Goal: Transaction & Acquisition: Purchase product/service

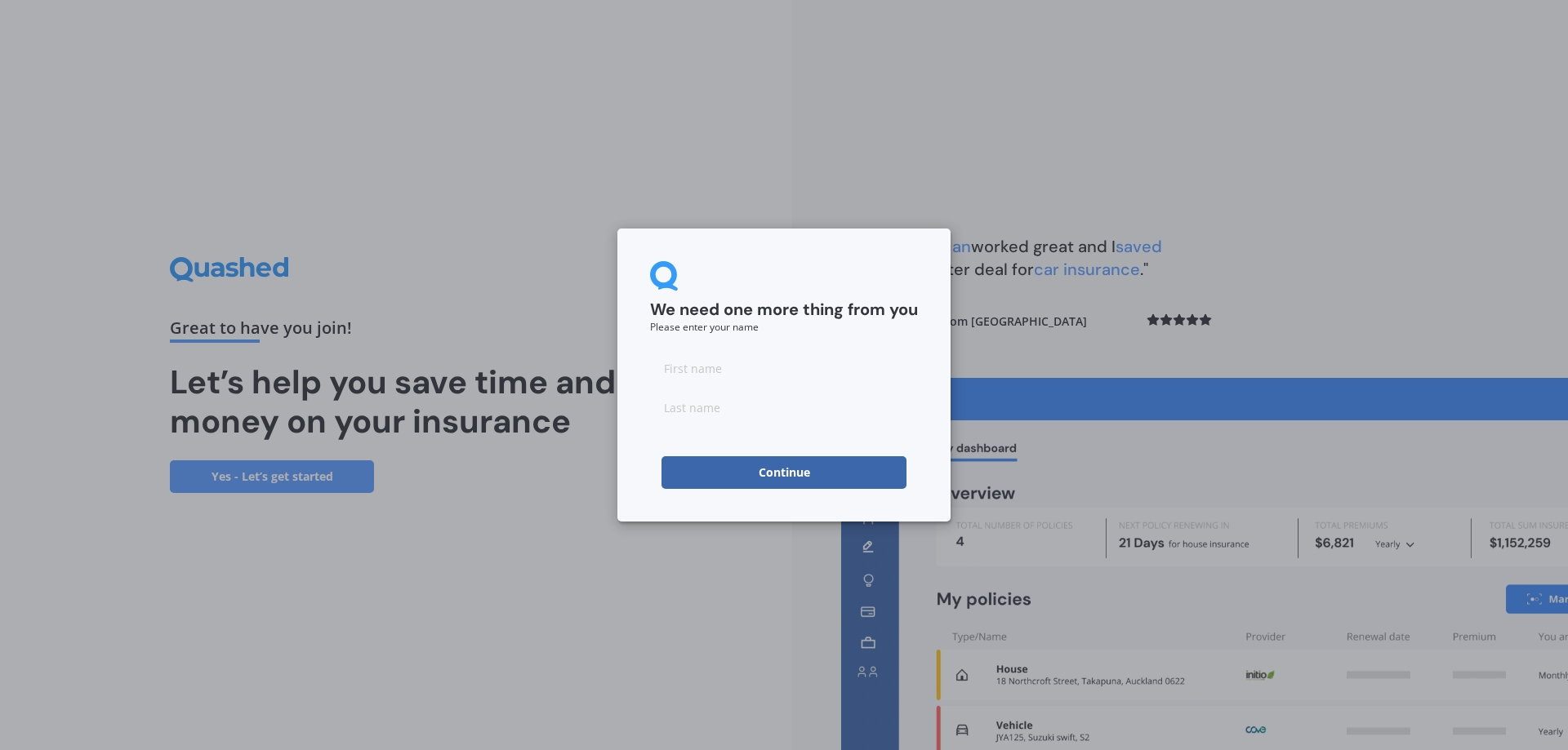
click at [677, 373] on input at bounding box center [783, 368] width 267 height 33
type input "[PERSON_NAME]"
click at [800, 466] on button "Continue" at bounding box center [784, 472] width 245 height 33
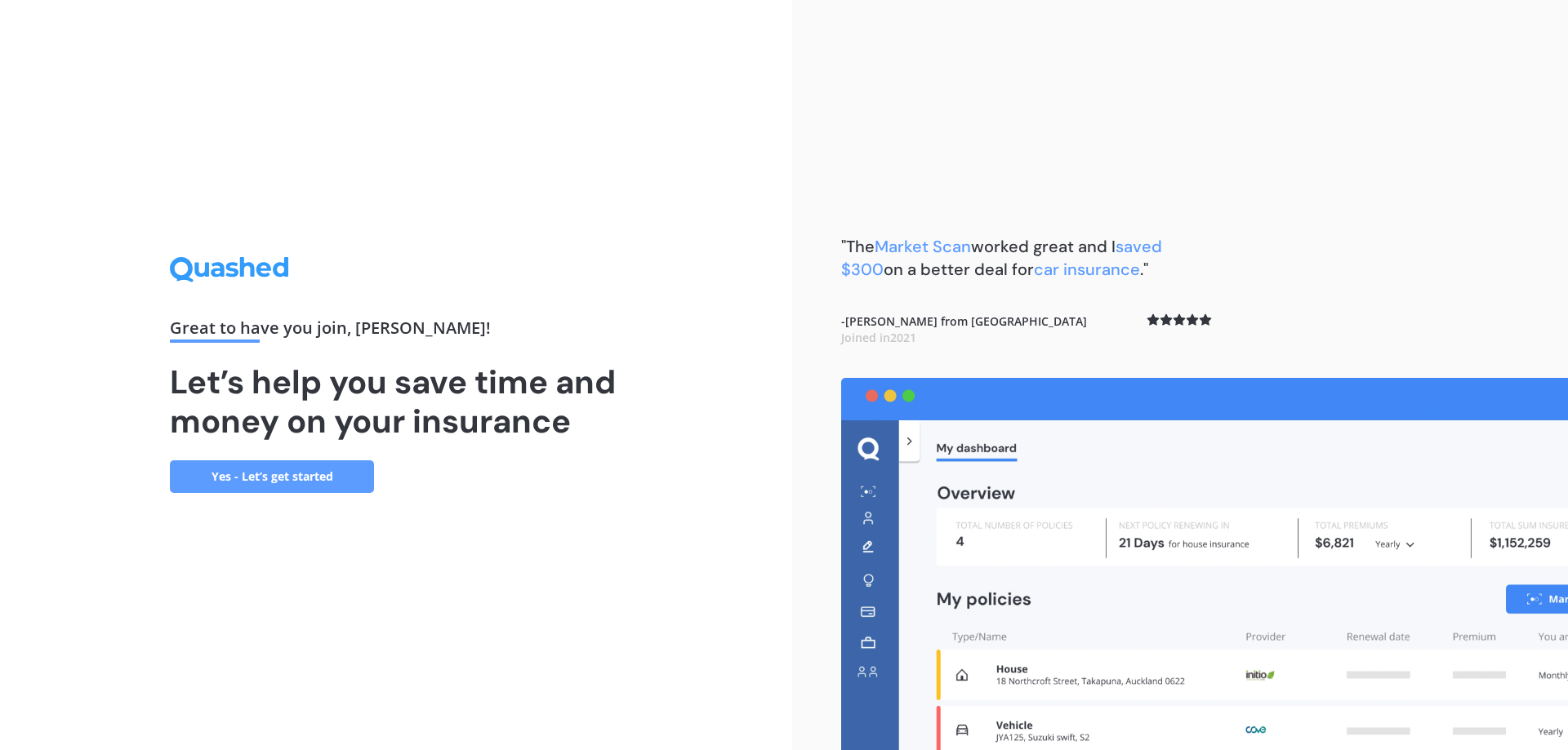
click at [288, 471] on link "Yes - Let’s get started" at bounding box center [271, 477] width 204 height 33
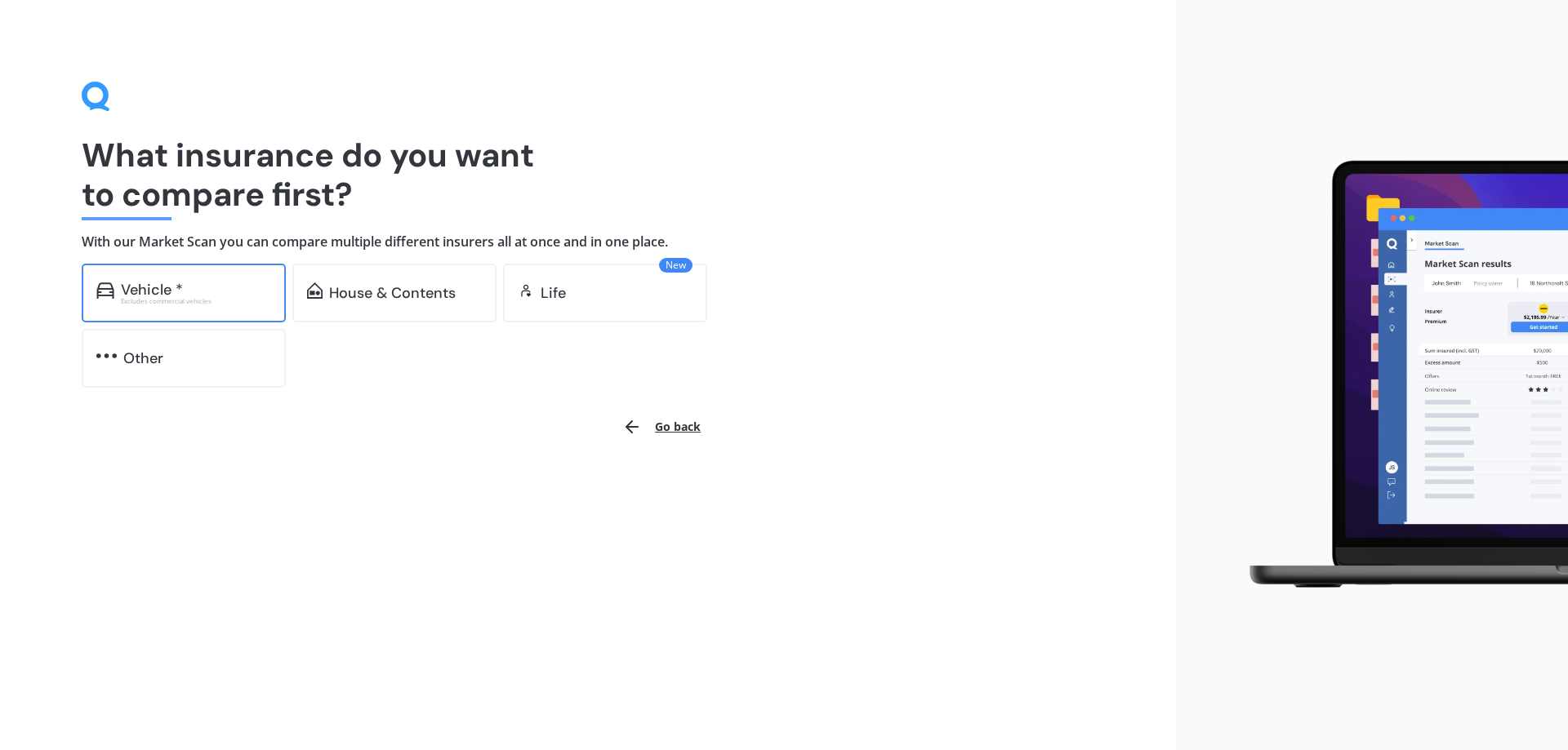
click at [204, 293] on div "Vehicle *" at bounding box center [196, 289] width 150 height 16
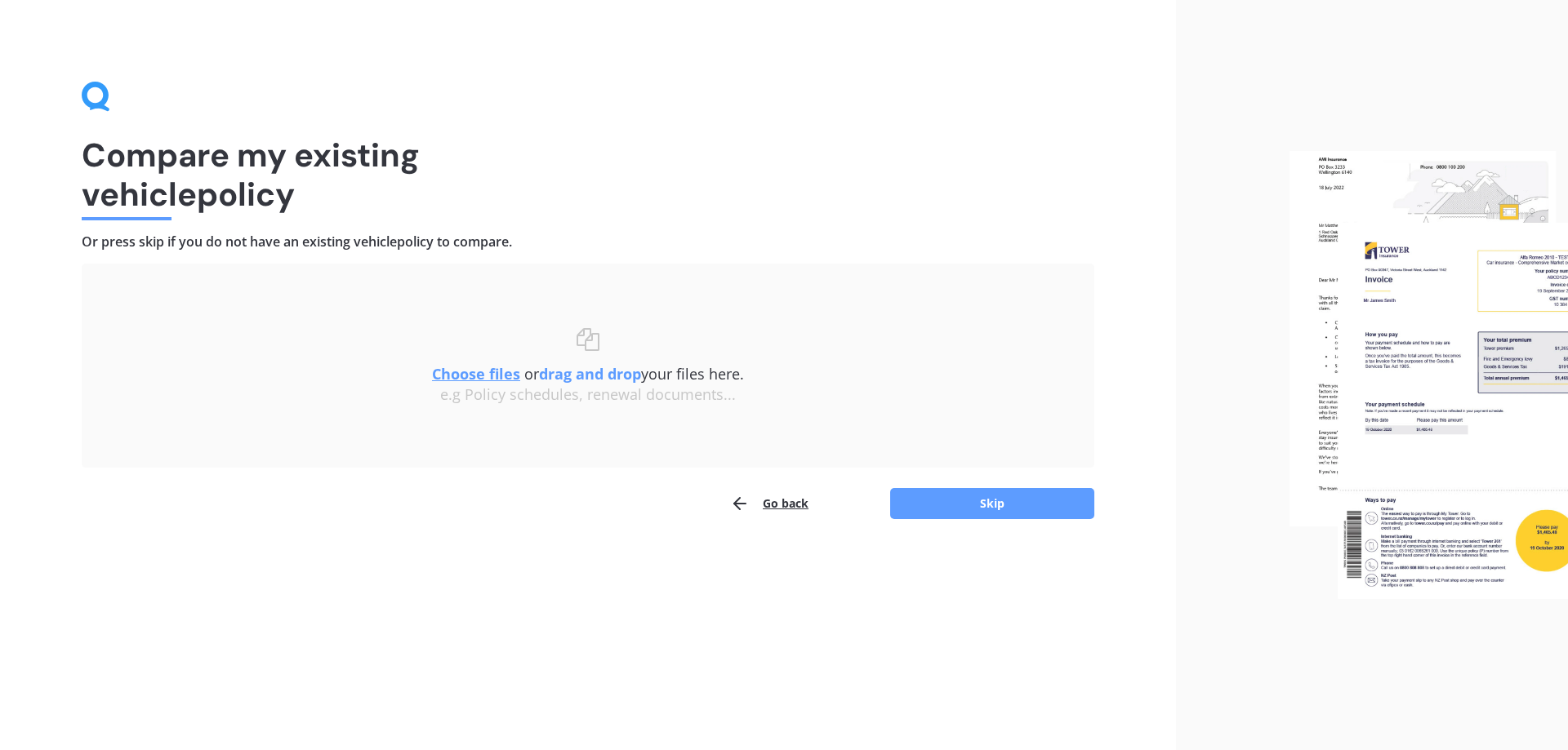
click at [470, 377] on u "Choose files" at bounding box center [476, 374] width 88 height 19
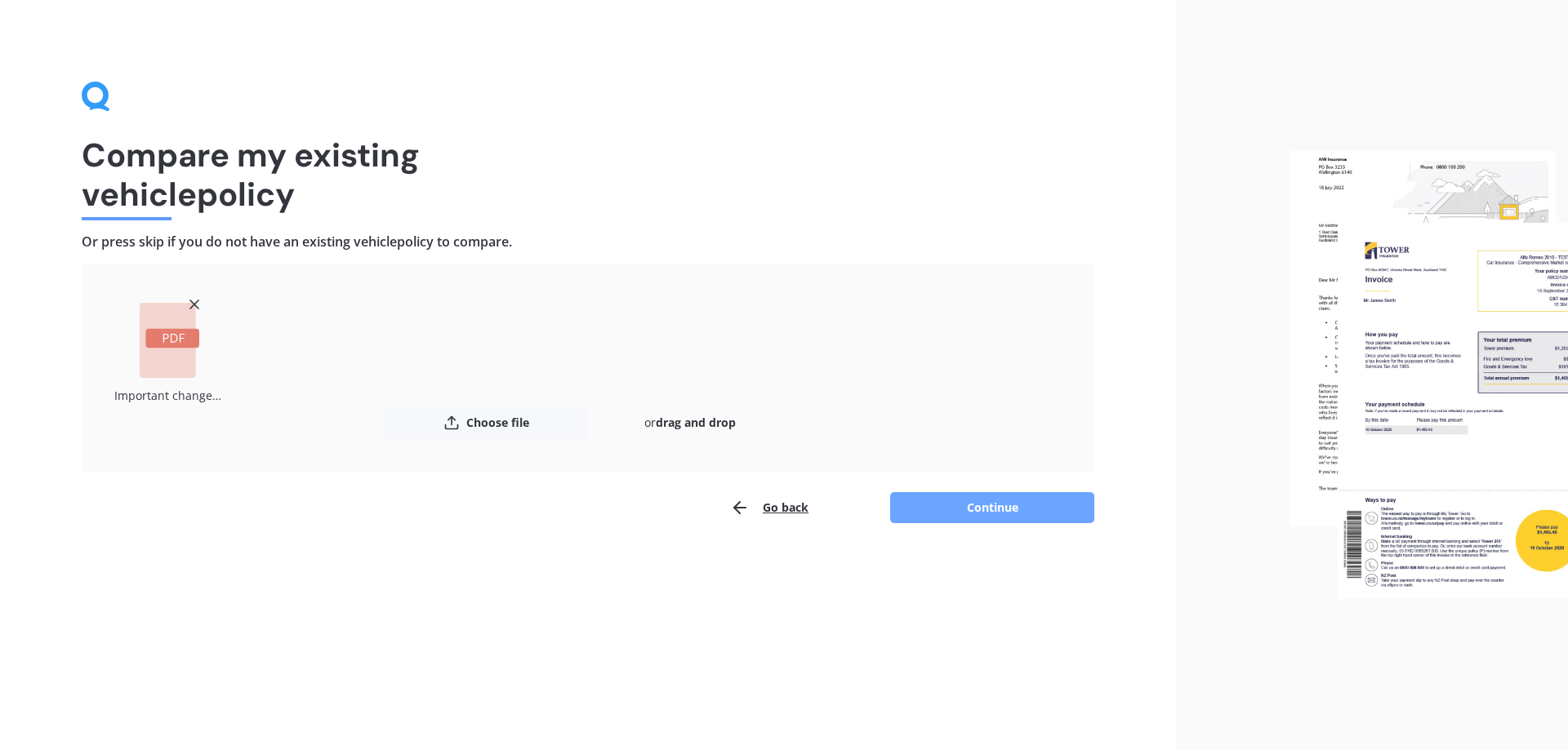
click at [996, 505] on button "Continue" at bounding box center [992, 508] width 204 height 31
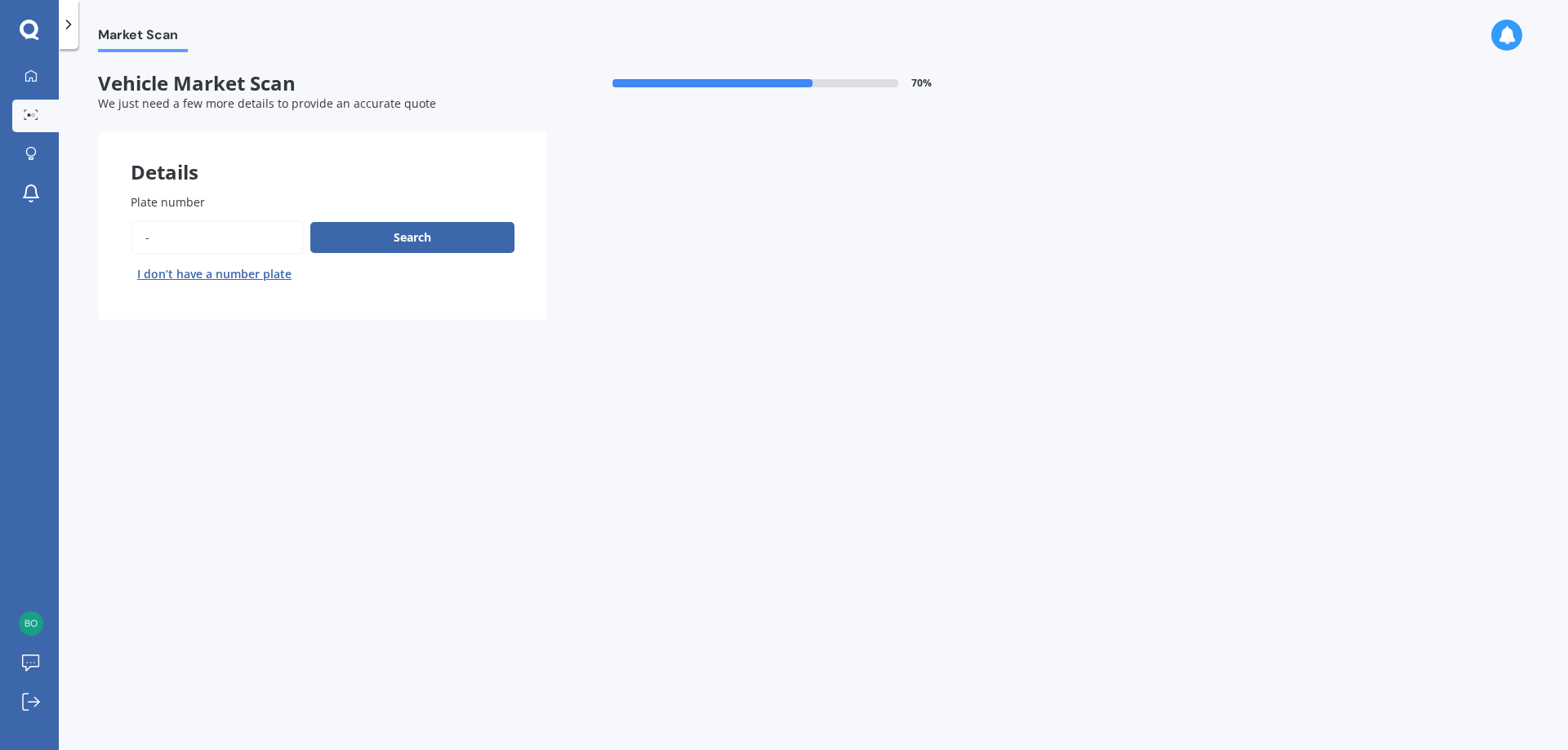
click at [148, 240] on input "Plate number" at bounding box center [217, 238] width 173 height 34
drag, startPoint x: 165, startPoint y: 239, endPoint x: 117, endPoint y: 246, distance: 48.5
click at [117, 246] on div "Plate number Search I don’t have a number plate" at bounding box center [322, 240] width 450 height 159
type input "QBW979"
click at [395, 232] on button "Search" at bounding box center [412, 238] width 204 height 31
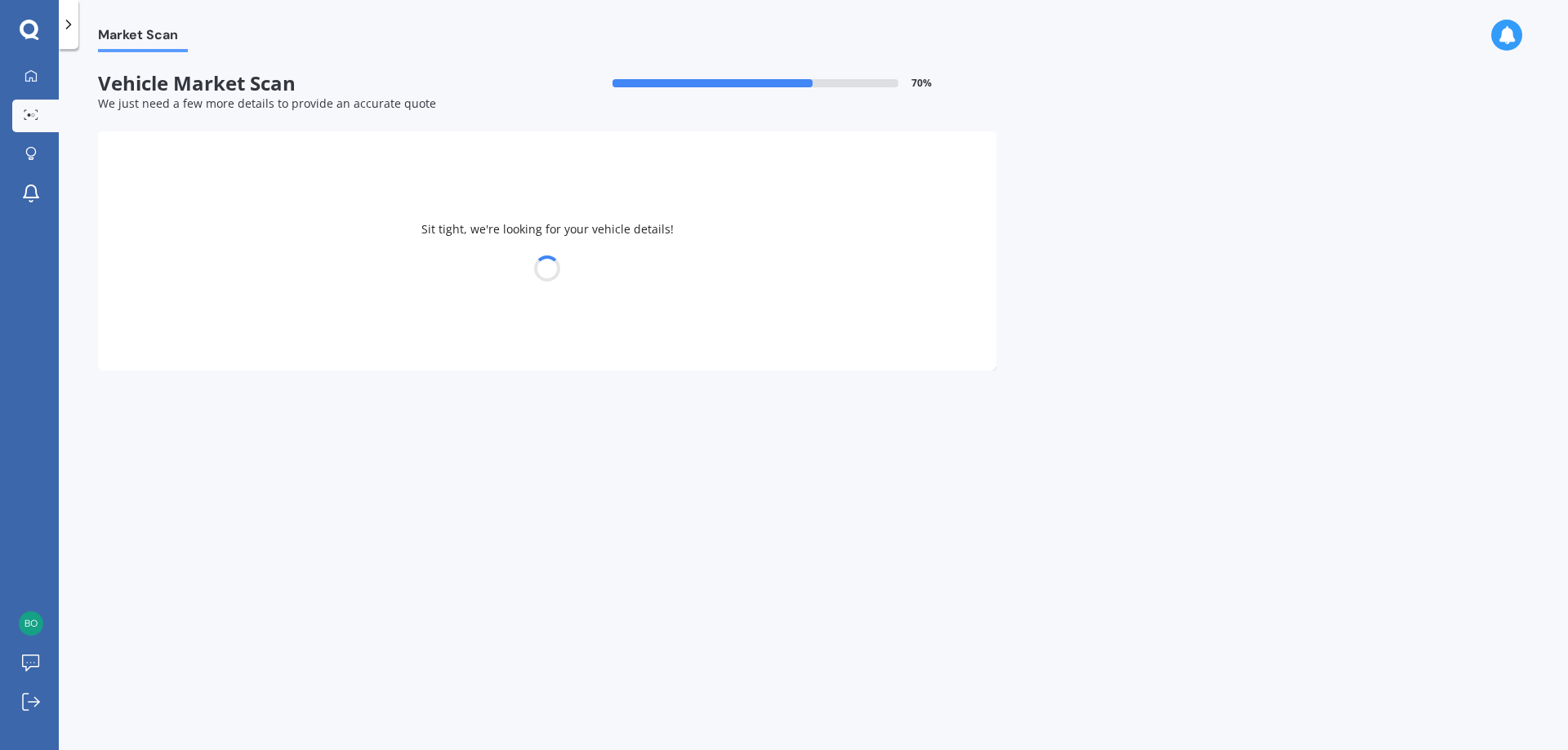
select select "TOYOTA"
select select "COROLLA"
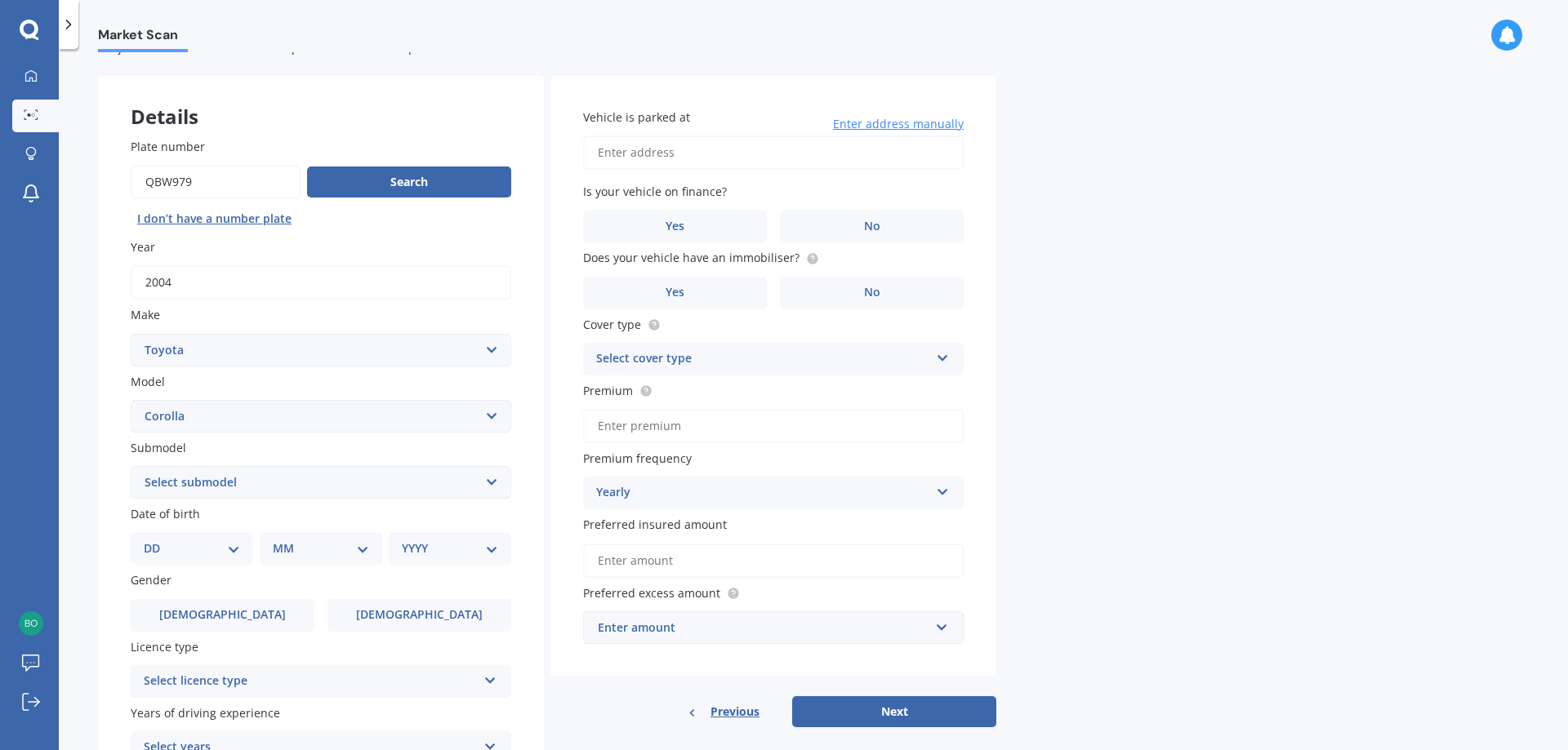
scroll to position [81, 0]
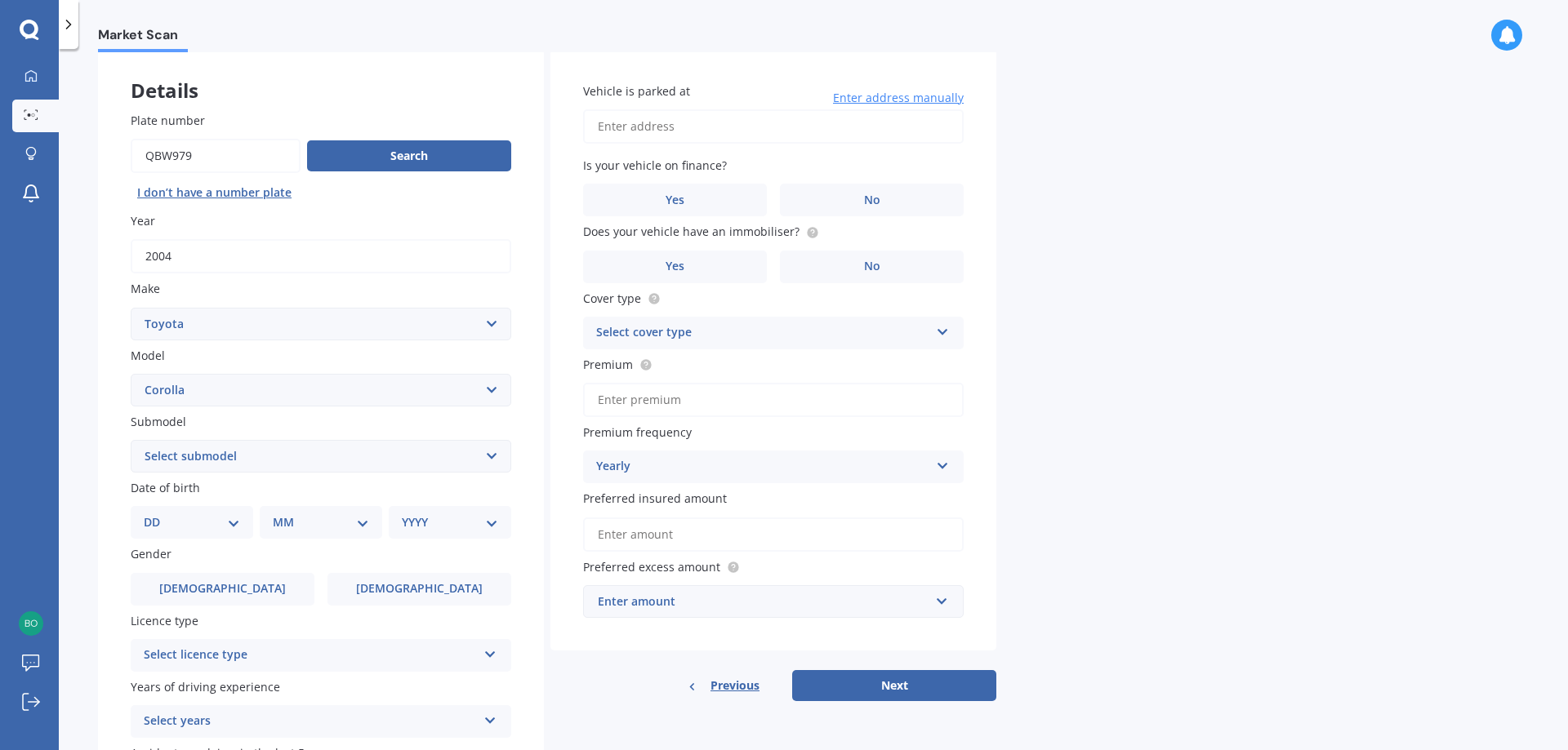
click at [238, 521] on select "DD 01 02 03 04 05 06 07 08 09 10 11 12 13 14 15 16 17 18 19 20 21 22 23 24 25 2…" at bounding box center [192, 522] width 97 height 18
select select "29"
click at [157, 513] on select "DD 01 02 03 04 05 06 07 08 09 10 11 12 13 14 15 16 17 18 19 20 21 22 23 24 25 2…" at bounding box center [192, 522] width 97 height 18
click at [358, 523] on select "MM 01 02 03 04 05 06 07 08 09 10 11 12" at bounding box center [324, 522] width 90 height 18
select select "11"
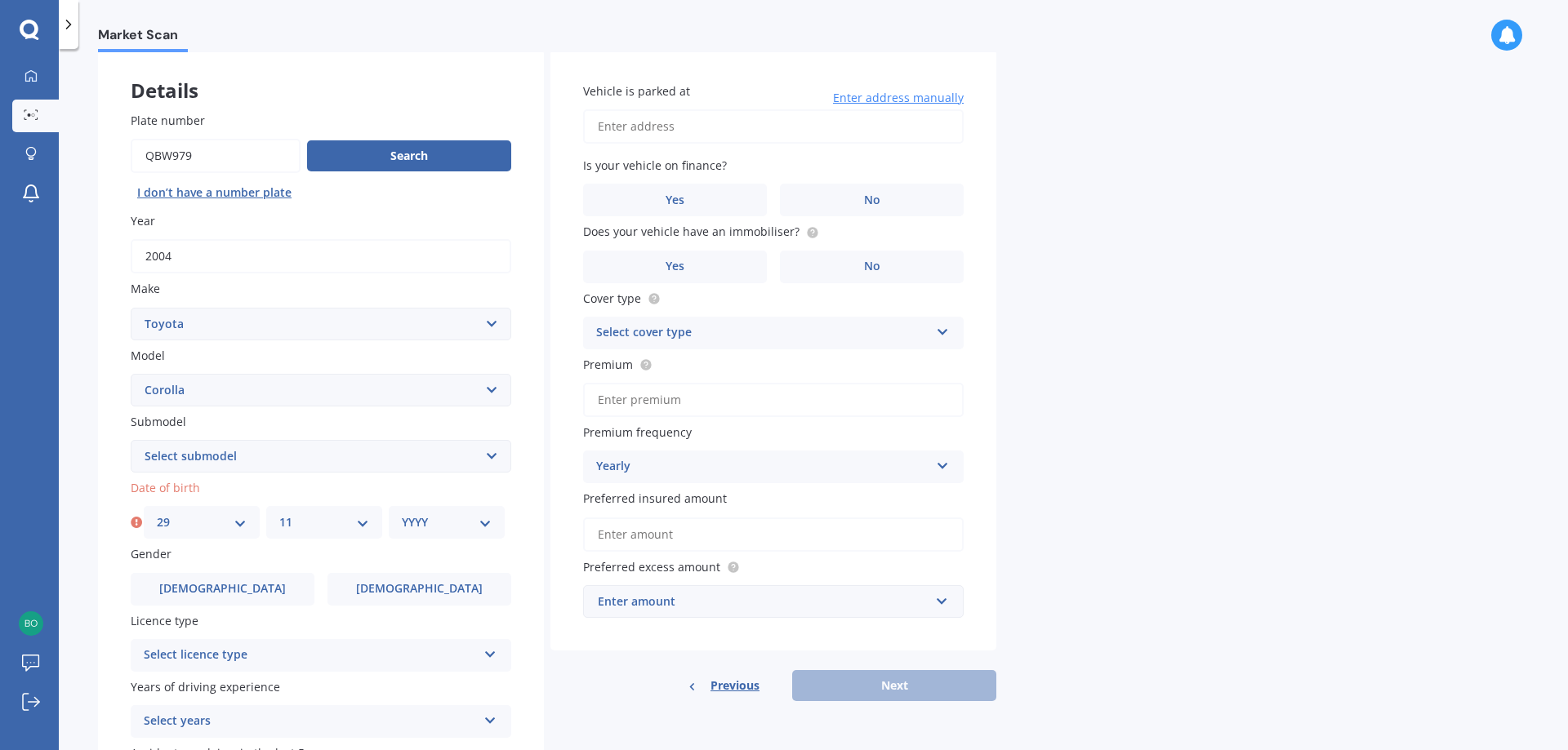
click at [279, 513] on select "MM 01 02 03 04 05 06 07 08 09 10 11 12" at bounding box center [324, 522] width 90 height 18
click at [484, 525] on select "YYYY 2025 2024 2023 2022 2021 2020 2019 2018 2017 2016 2015 2014 2013 2012 2011…" at bounding box center [447, 522] width 90 height 18
select select "1968"
click at [402, 513] on select "YYYY 2025 2024 2023 2022 2021 2020 2019 2018 2017 2016 2015 2014 2013 2012 2011…" at bounding box center [447, 522] width 90 height 18
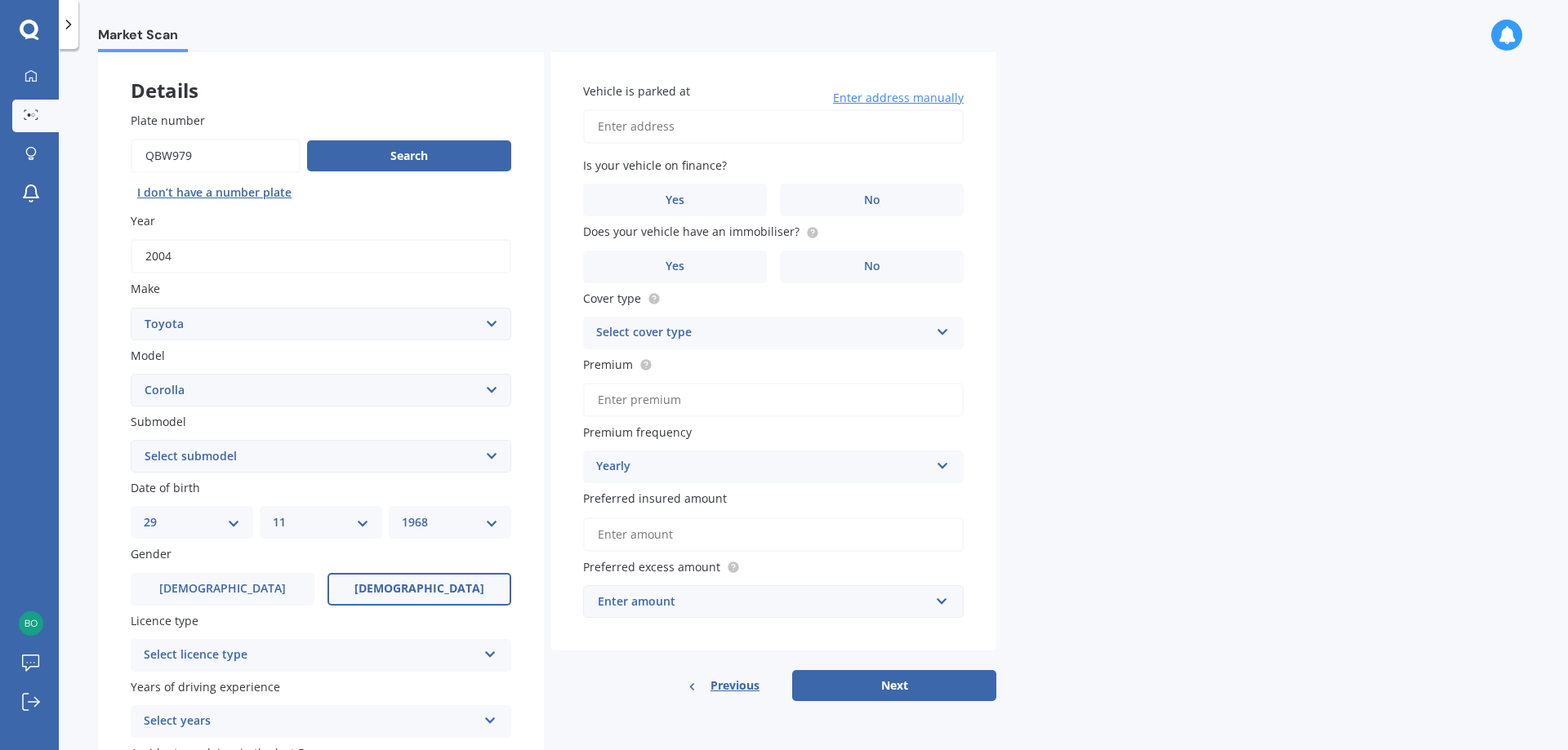
click at [422, 587] on span "[DEMOGRAPHIC_DATA]" at bounding box center [419, 588] width 129 height 13
click at [0, 0] on input "[DEMOGRAPHIC_DATA]" at bounding box center [0, 0] width 0 height 0
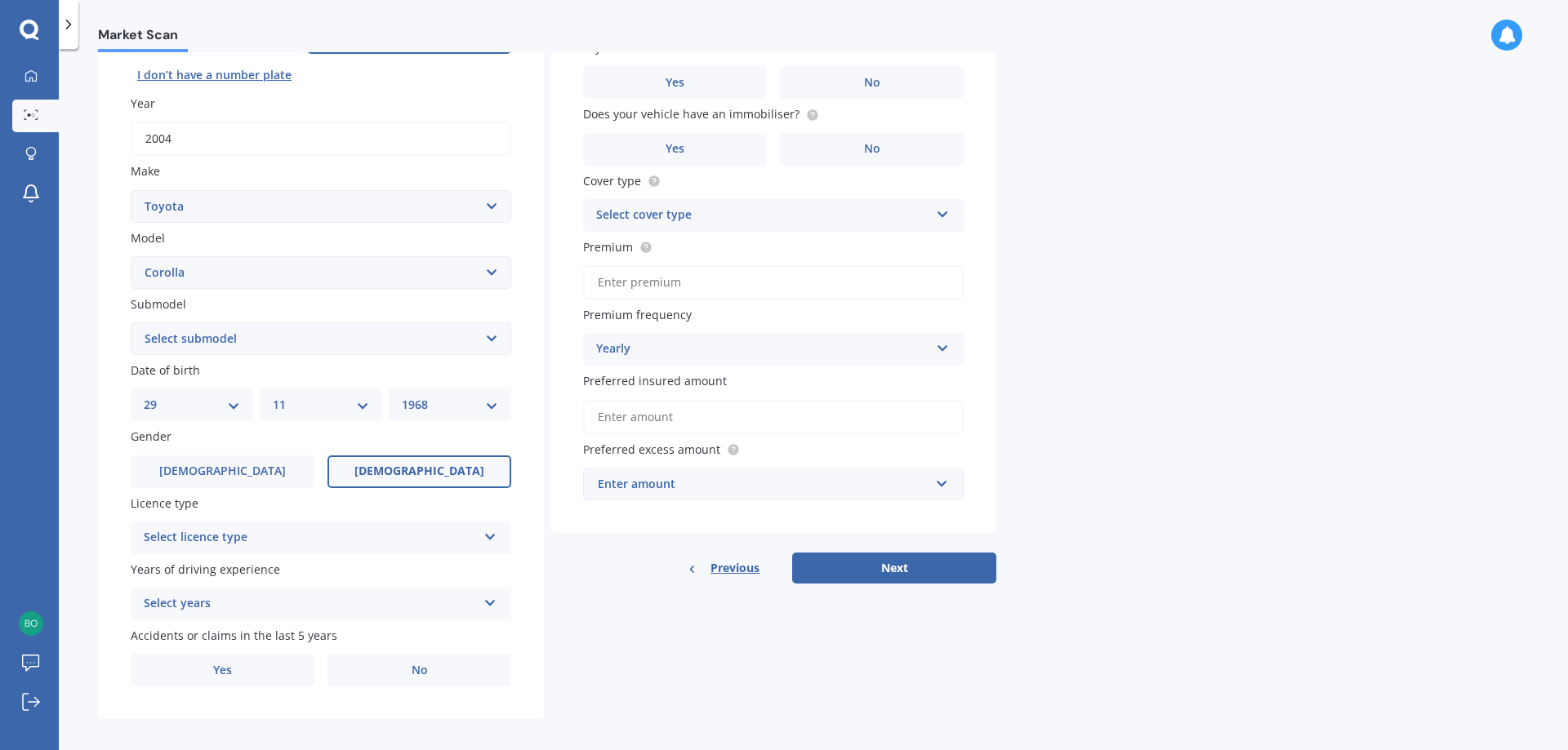
scroll to position [211, 0]
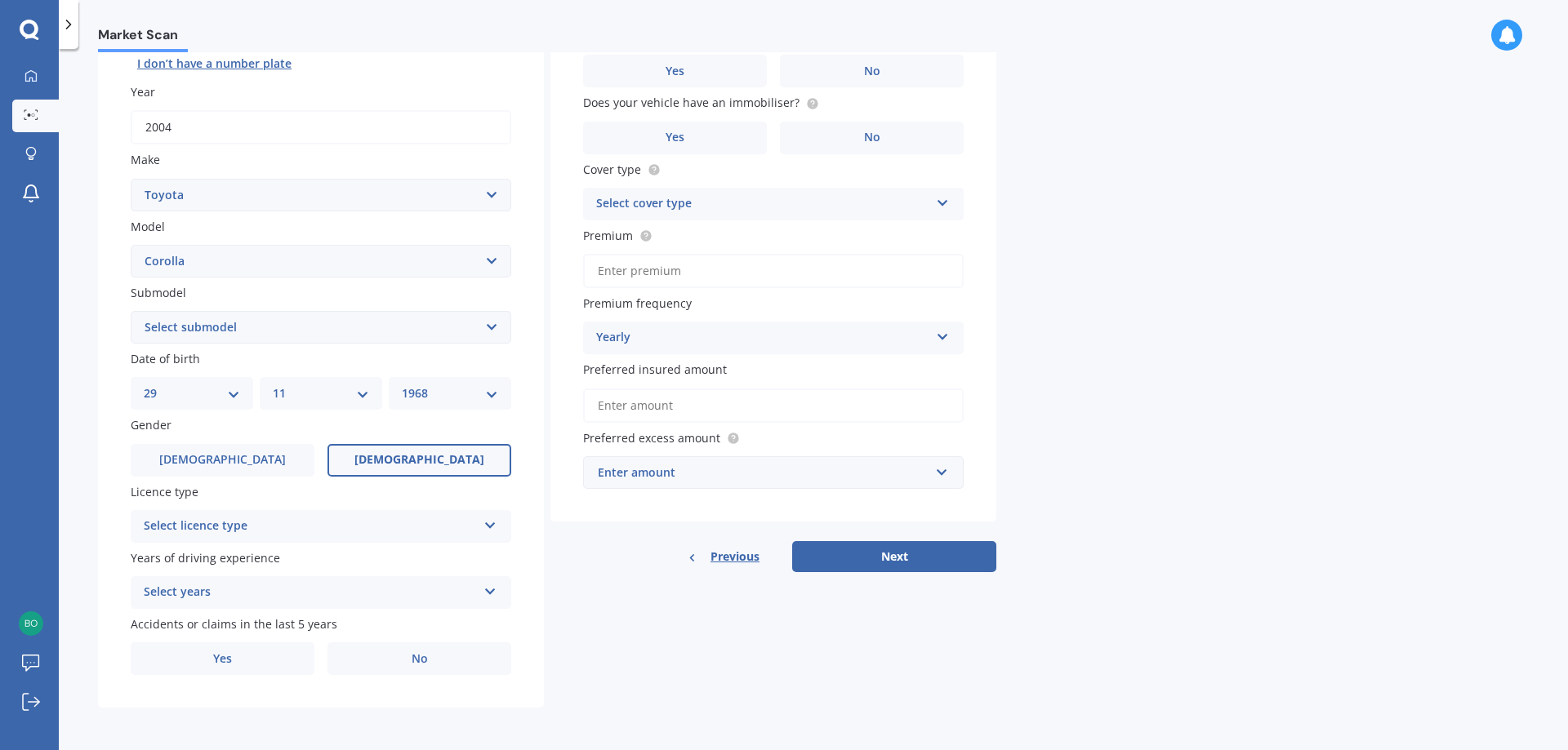
click at [483, 528] on div "Select licence type NZ Full NZ Restricted NZ Learners [GEOGRAPHIC_DATA] [GEOGRA…" at bounding box center [320, 527] width 380 height 33
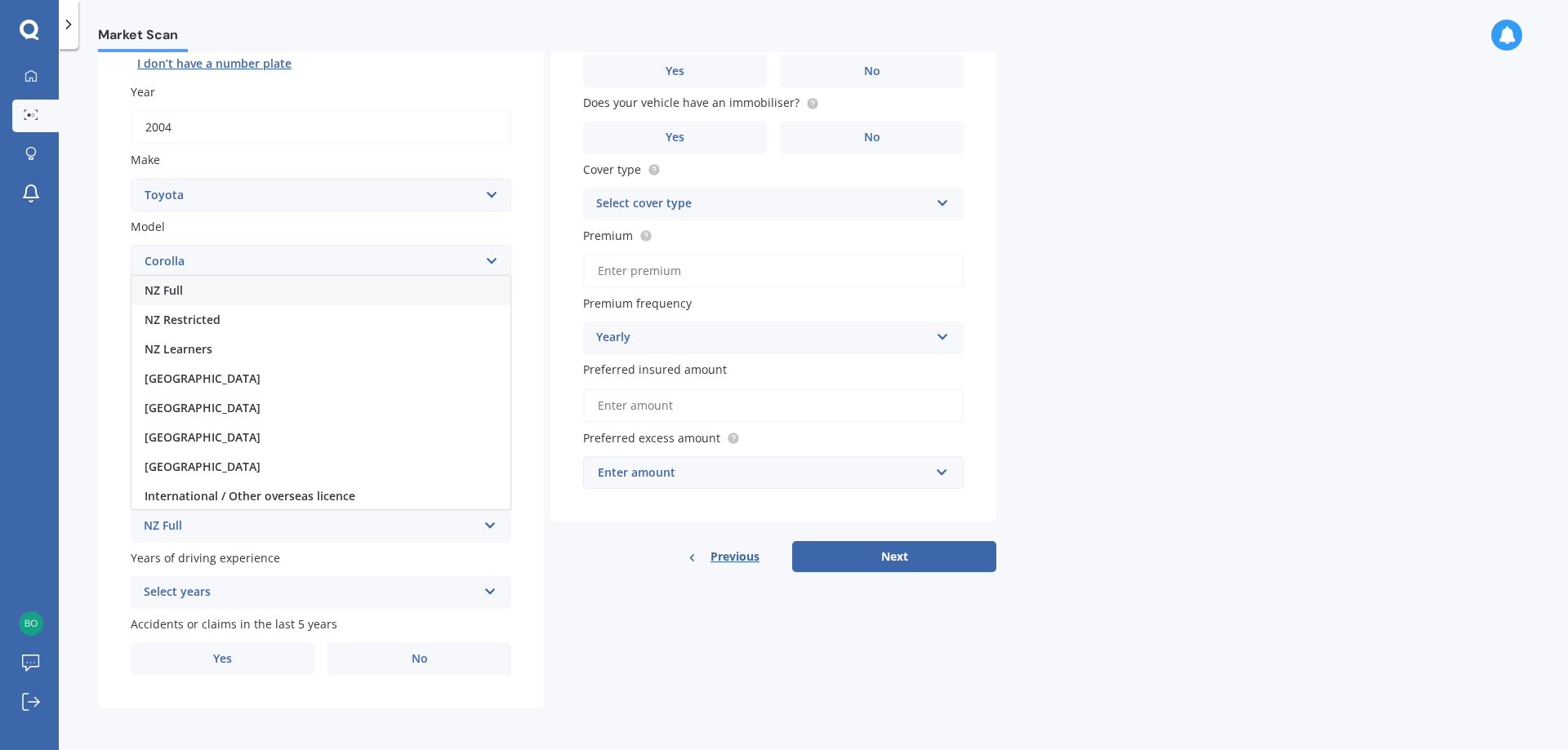
click at [216, 285] on div "NZ Full" at bounding box center [320, 290] width 379 height 30
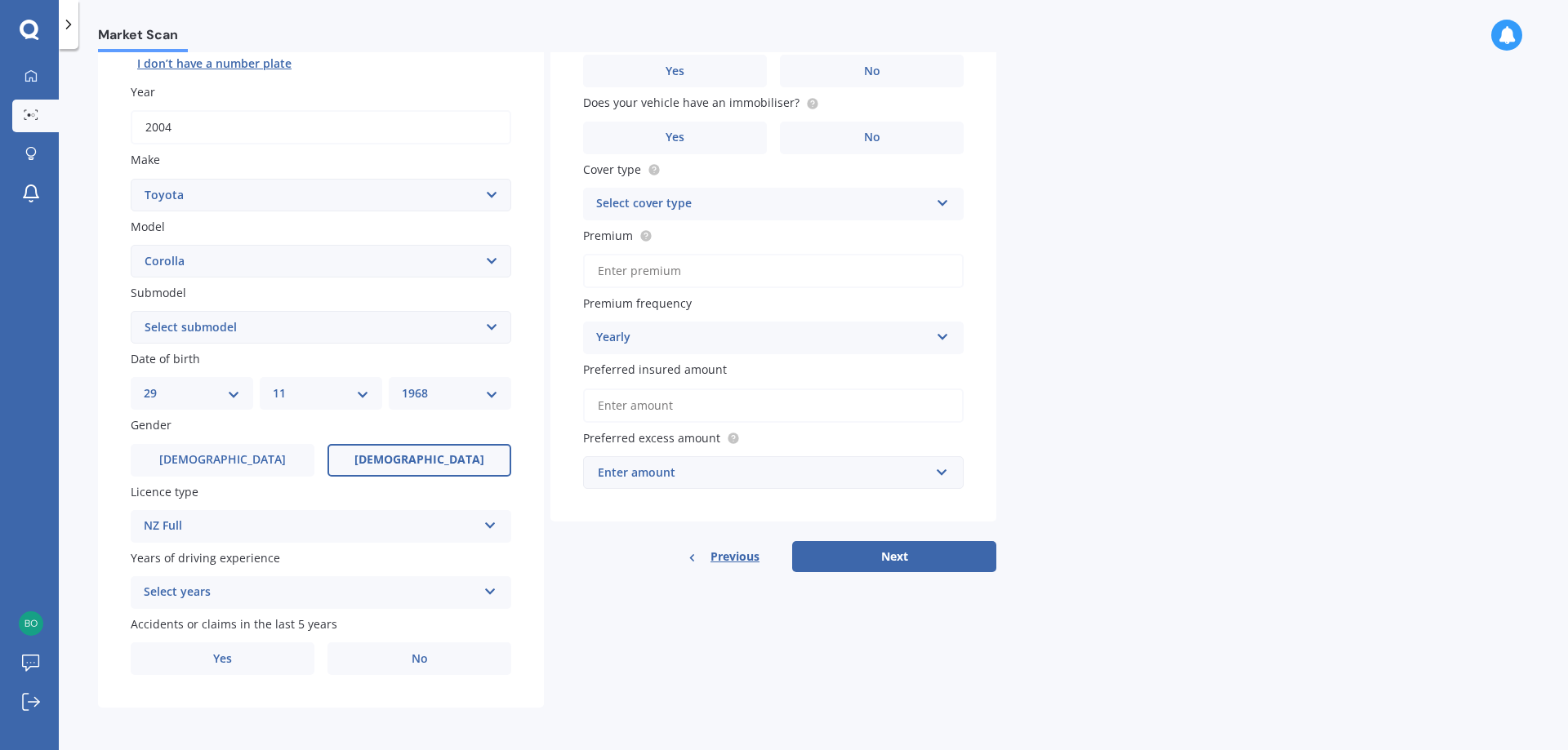
click at [492, 589] on icon at bounding box center [490, 588] width 13 height 11
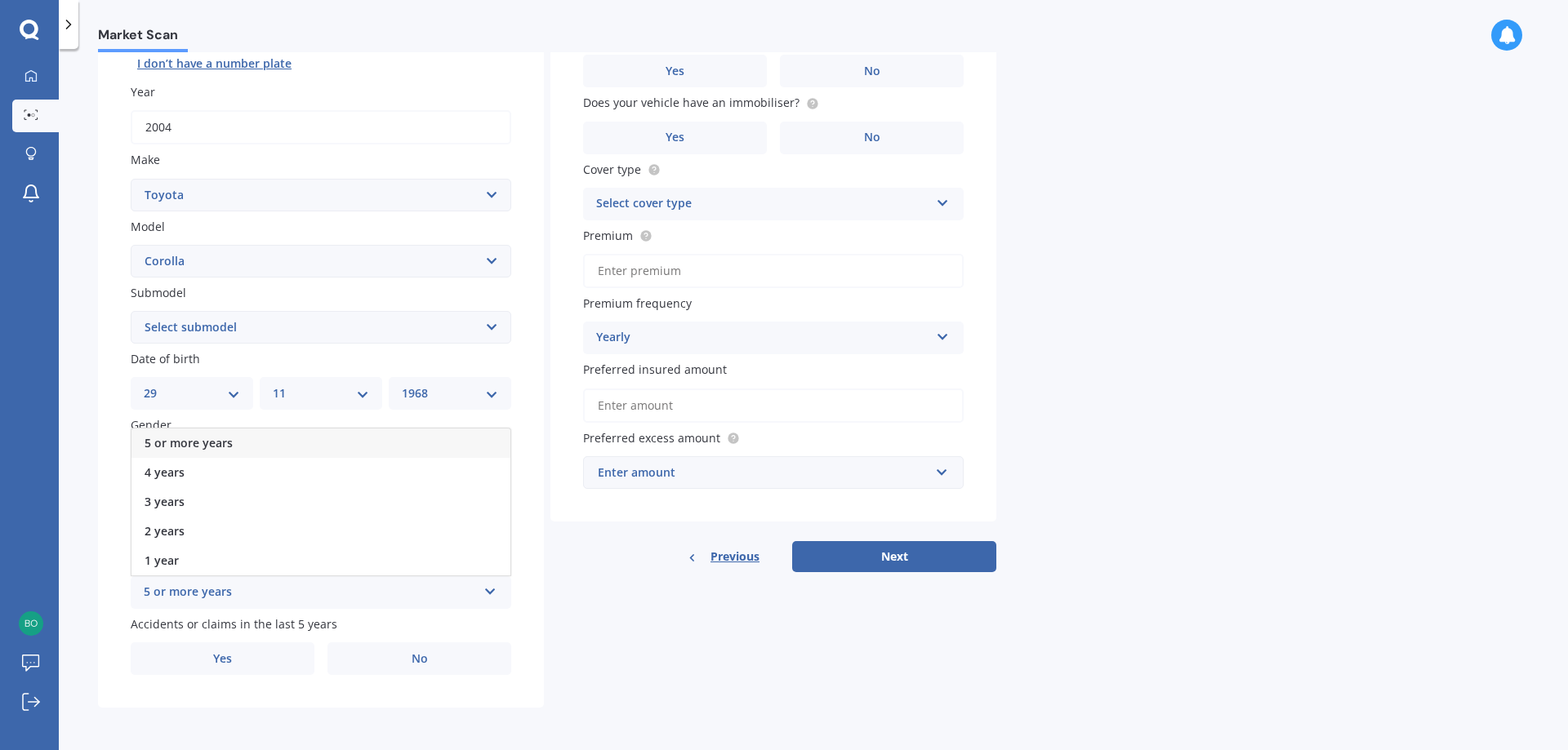
click at [245, 448] on div "5 or more years" at bounding box center [320, 443] width 379 height 30
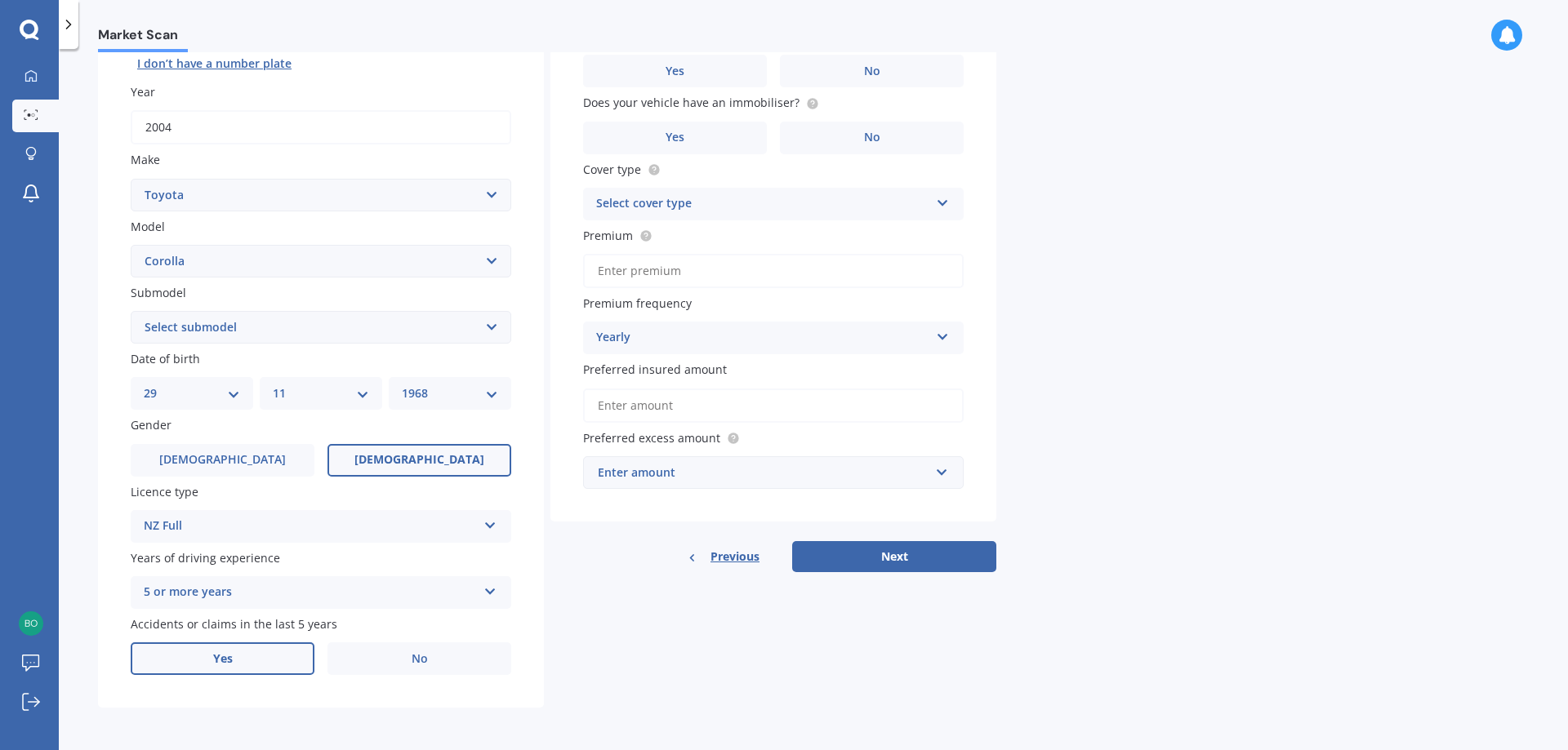
click at [266, 654] on label "Yes" at bounding box center [222, 659] width 184 height 33
click at [0, 0] on input "Yes" at bounding box center [0, 0] width 0 height 0
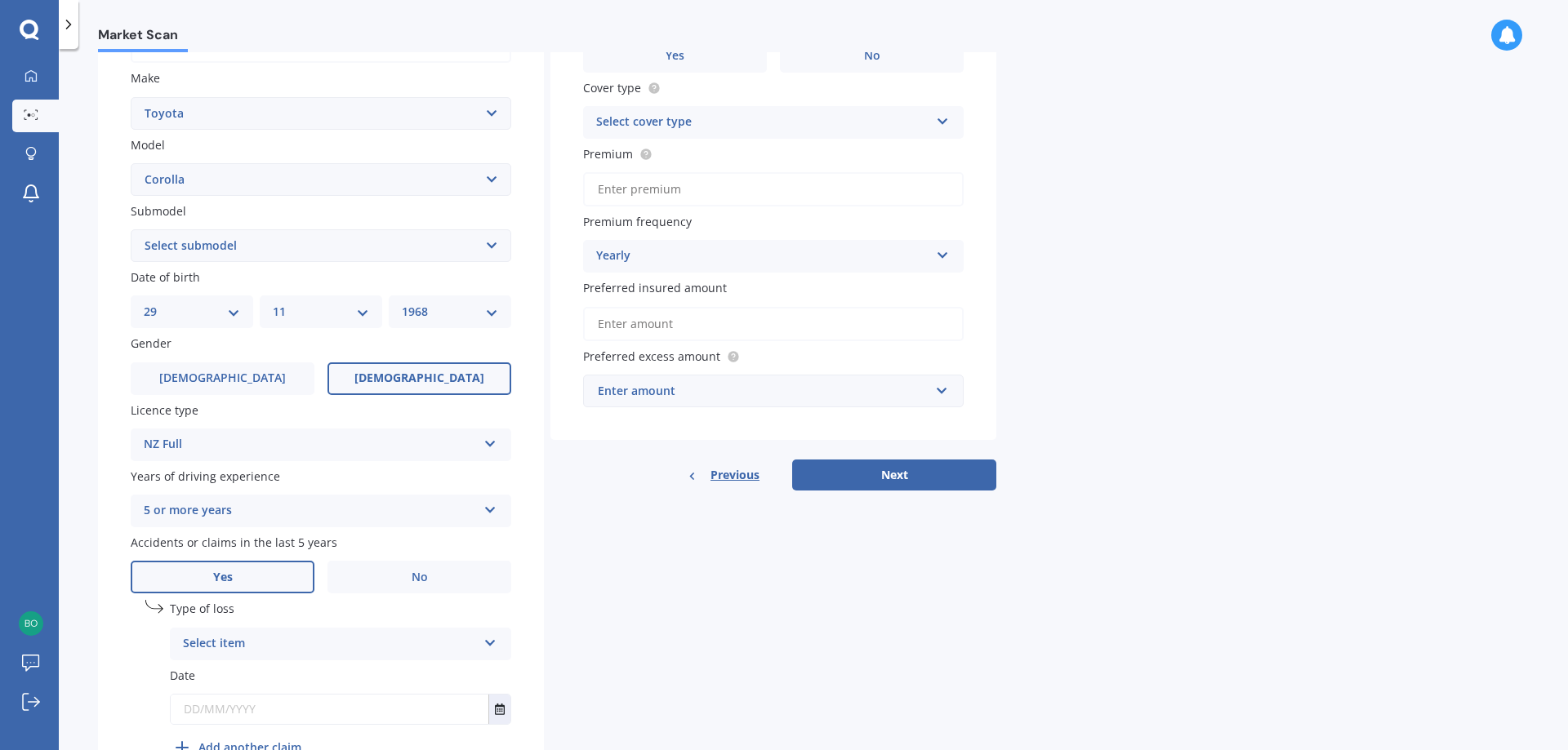
click at [485, 639] on icon at bounding box center [490, 640] width 13 height 11
click at [340, 697] on div "Not at fault accident" at bounding box center [340, 705] width 339 height 30
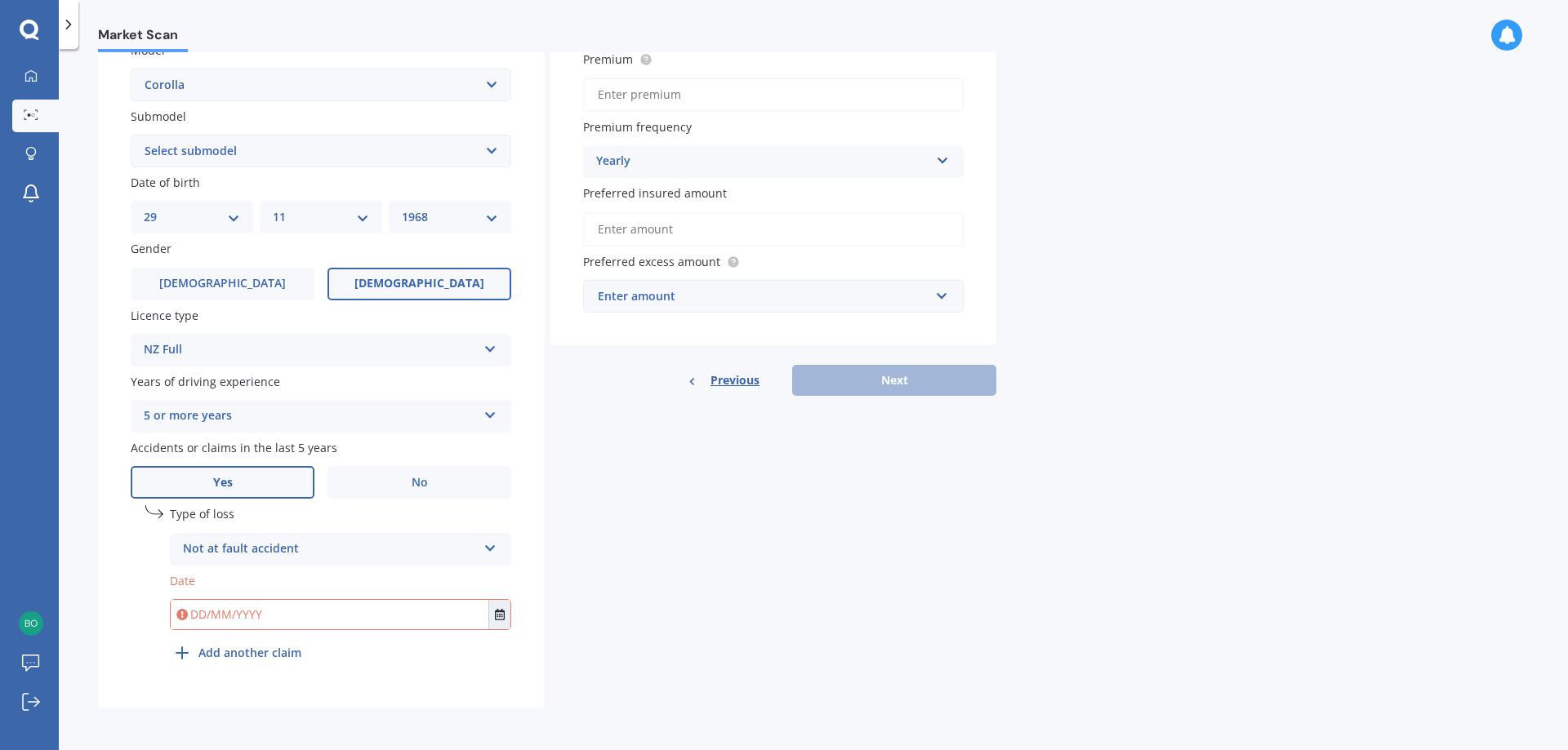
scroll to position [388, 0]
click at [496, 613] on icon "Select date" at bounding box center [499, 614] width 10 height 11
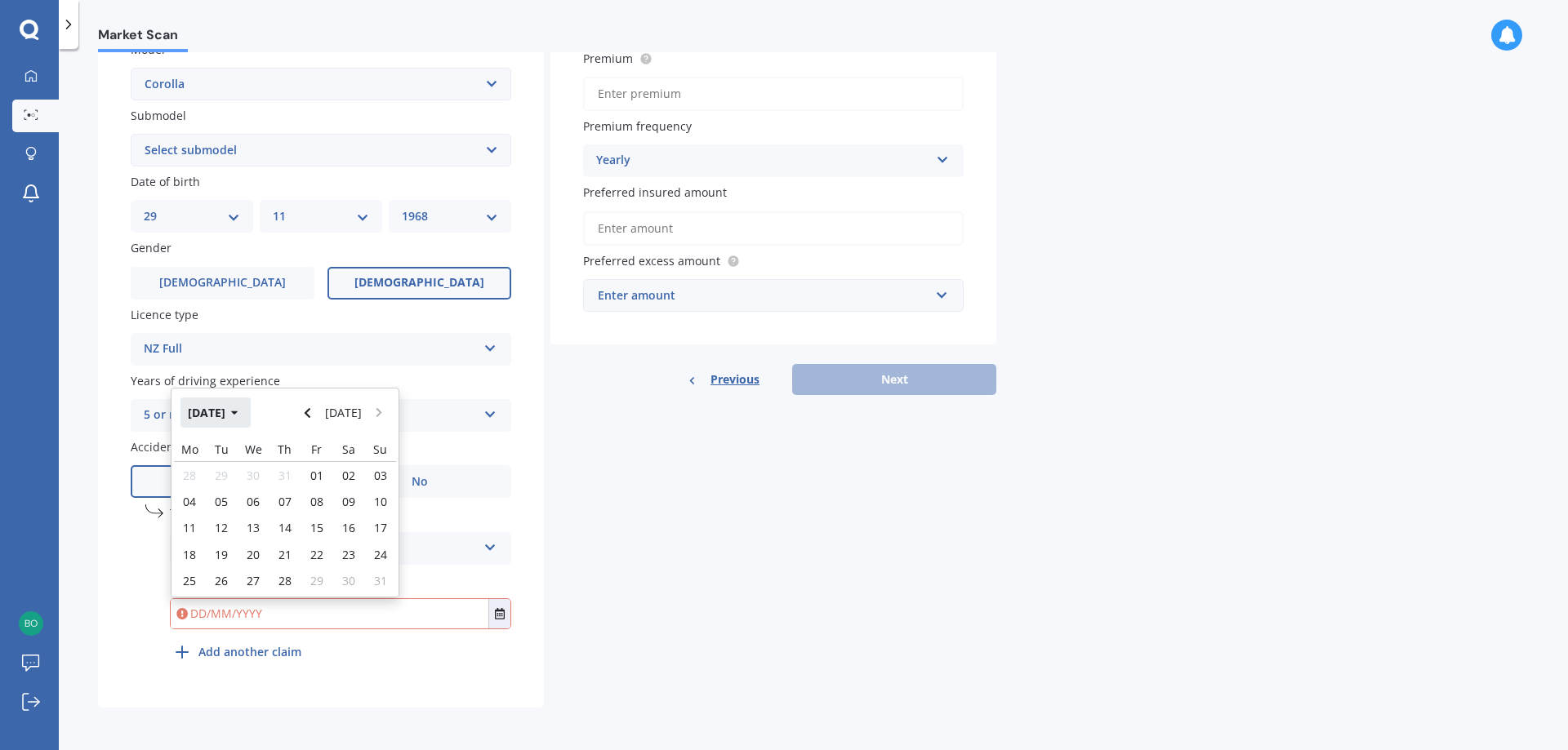
click at [239, 415] on icon "button" at bounding box center [235, 413] width 8 height 11
click at [223, 411] on icon "button" at bounding box center [223, 413] width 8 height 11
click at [208, 528] on div "2023" at bounding box center [201, 516] width 56 height 52
click at [377, 521] on span "Aug" at bounding box center [368, 516] width 21 height 15
click at [190, 577] on span "28" at bounding box center [190, 580] width 13 height 15
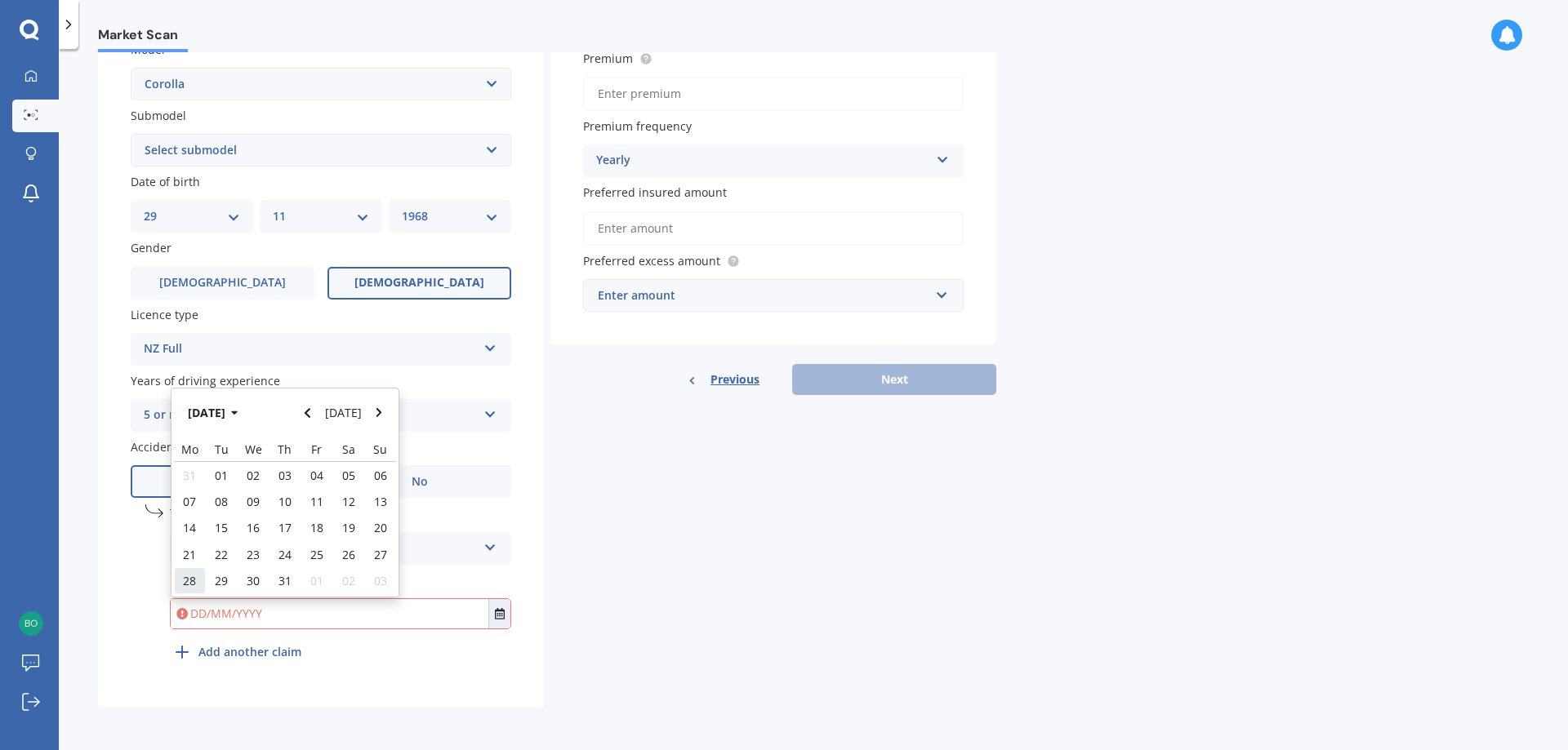
type input "[DATE]"
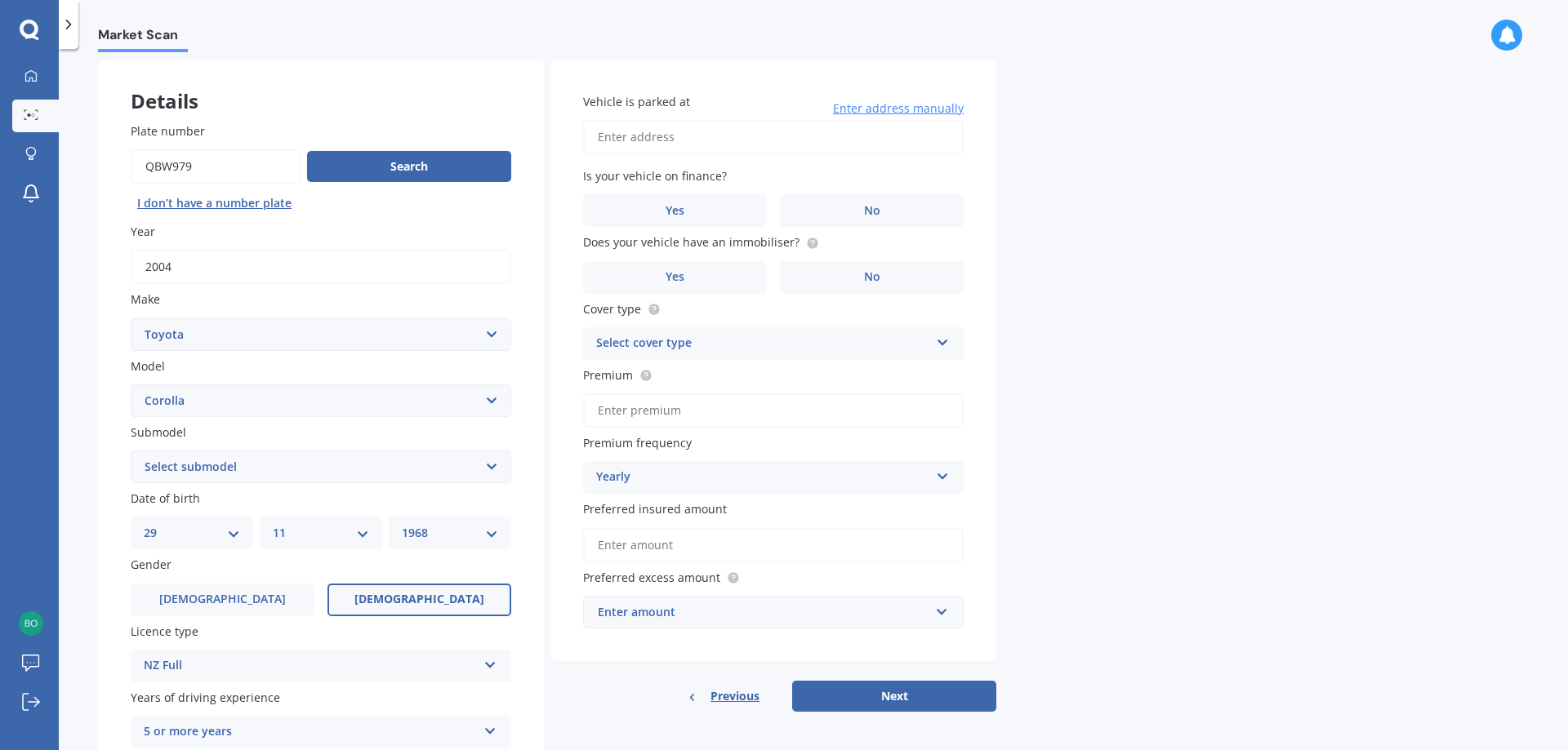
scroll to position [61, 0]
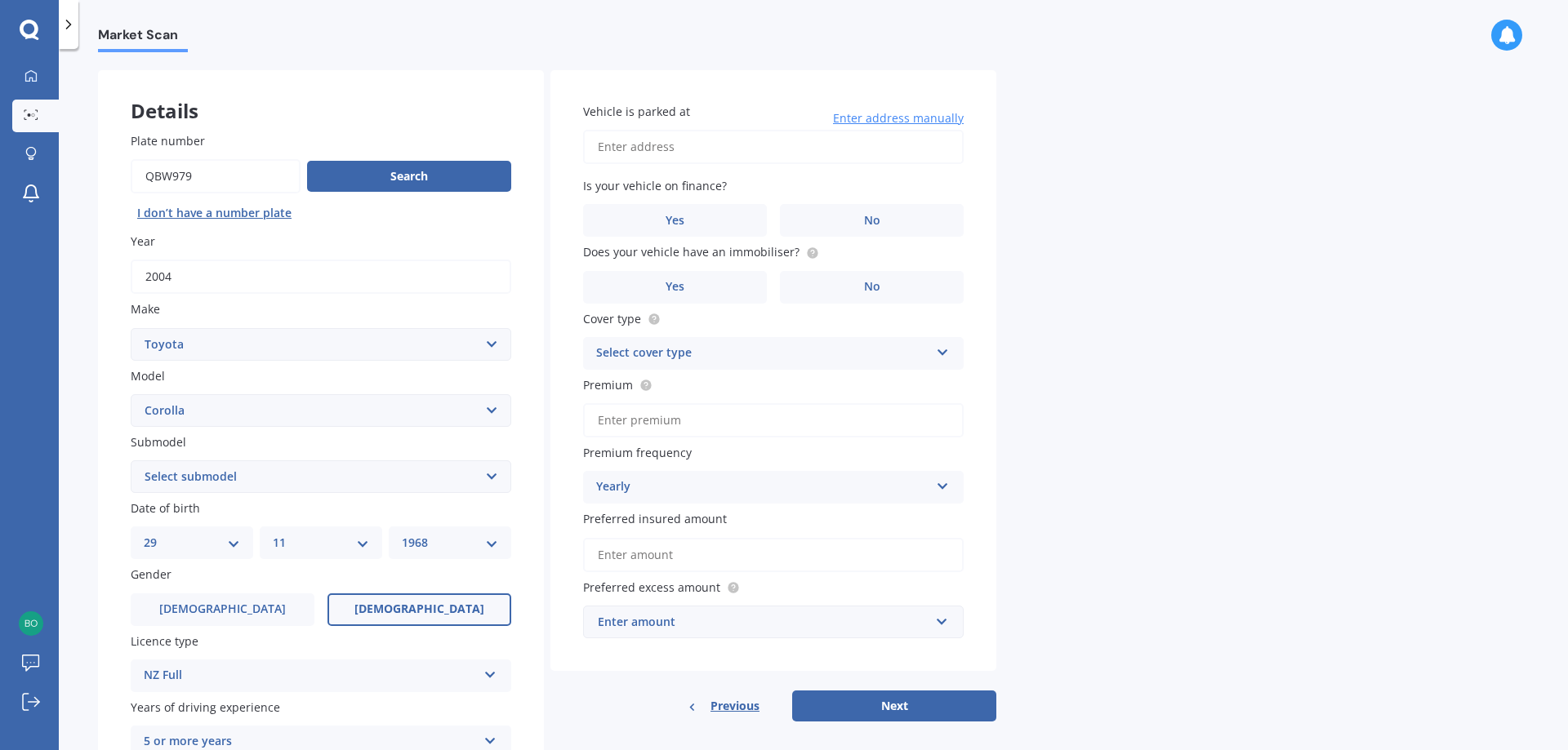
click at [648, 150] on input "Vehicle is parked at" at bounding box center [772, 147] width 380 height 34
type input "[STREET_ADDRESS]"
click at [852, 220] on label "No" at bounding box center [872, 220] width 184 height 33
click at [0, 0] on input "No" at bounding box center [0, 0] width 0 height 0
click at [874, 289] on span "No" at bounding box center [871, 286] width 16 height 13
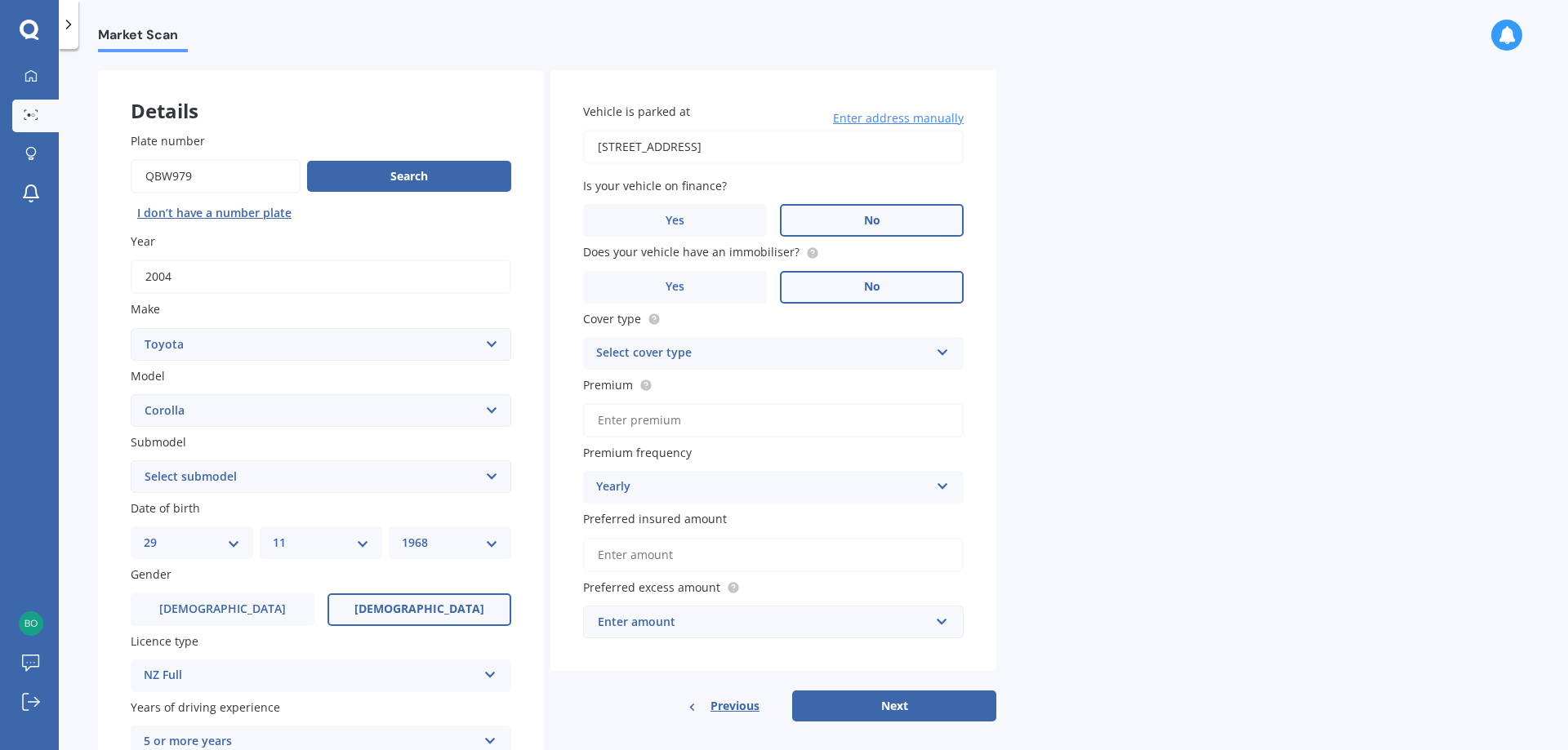
click at [0, 0] on input "No" at bounding box center [0, 0] width 0 height 0
click at [943, 354] on icon at bounding box center [942, 350] width 13 height 11
click at [761, 379] on div "Comprehensive" at bounding box center [772, 385] width 379 height 30
click at [940, 487] on icon at bounding box center [942, 483] width 13 height 11
click at [642, 664] on div "Weekly" at bounding box center [772, 666] width 379 height 30
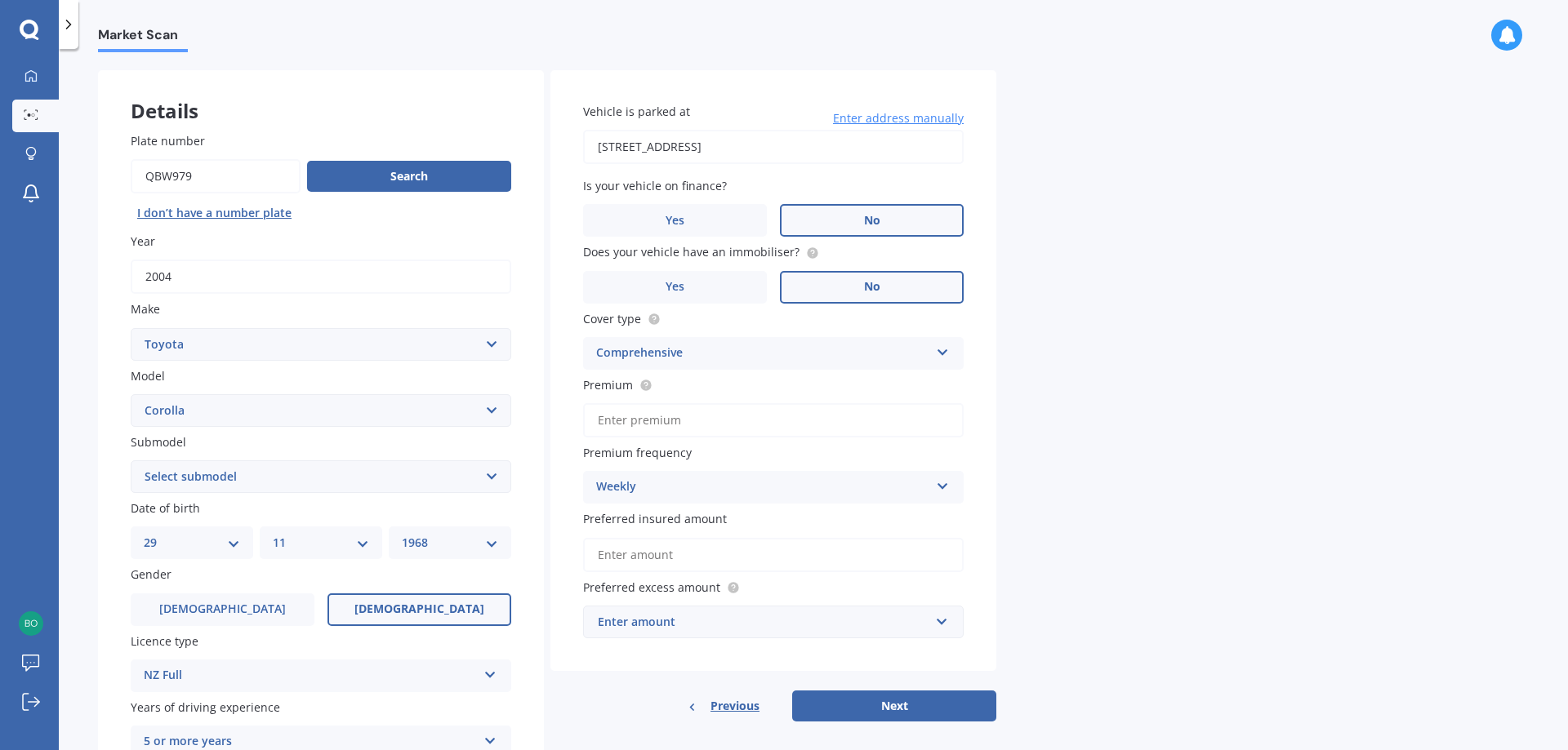
click at [626, 555] on input "Preferred insured amount" at bounding box center [772, 555] width 380 height 34
click at [1100, 537] on div "Market Scan Vehicle Market Scan 70 % We just need a few more details to provide…" at bounding box center [813, 403] width 1509 height 701
click at [934, 618] on input "text" at bounding box center [768, 622] width 366 height 31
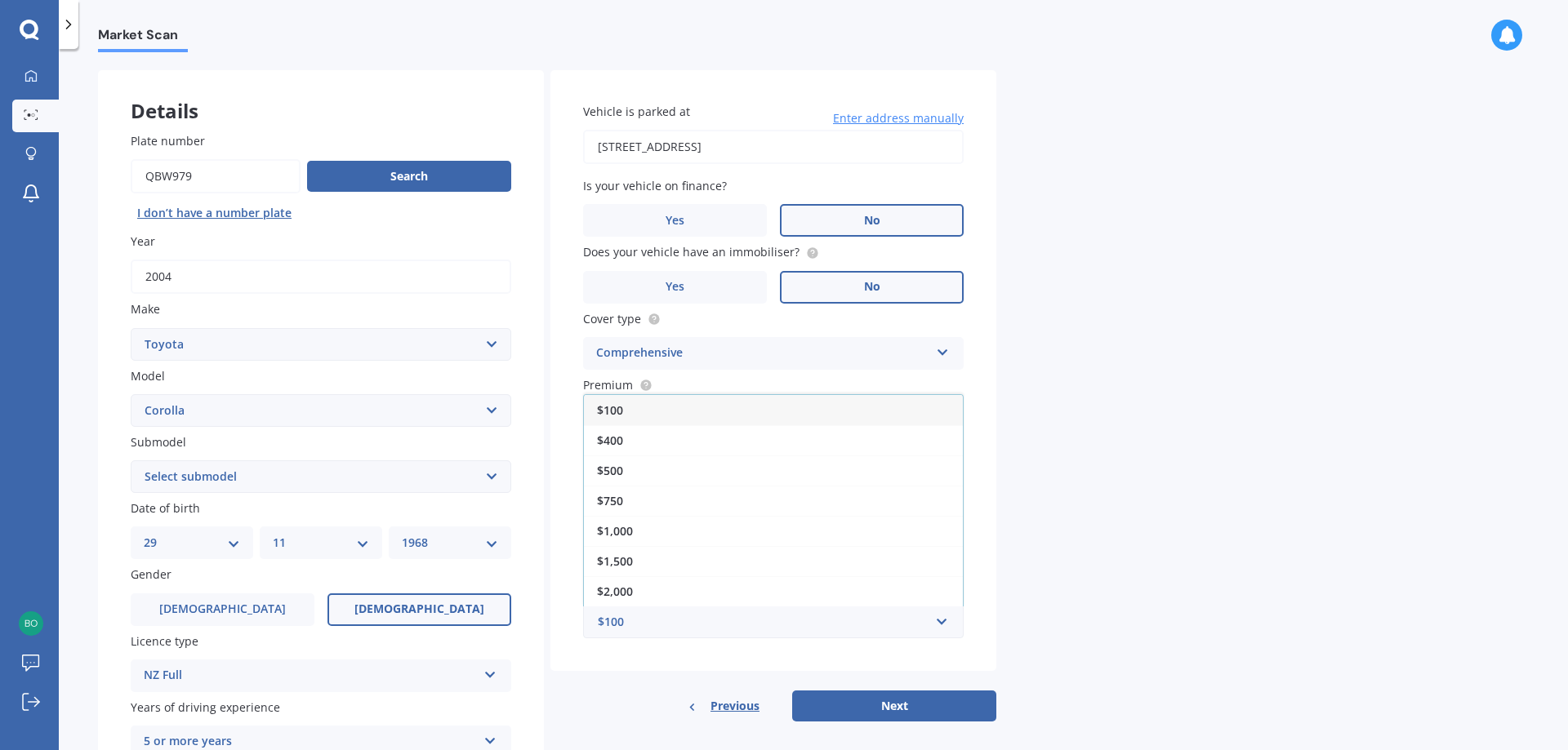
click at [1112, 544] on div "Market Scan Vehicle Market Scan 70 % We just need a few more details to provide…" at bounding box center [813, 403] width 1509 height 701
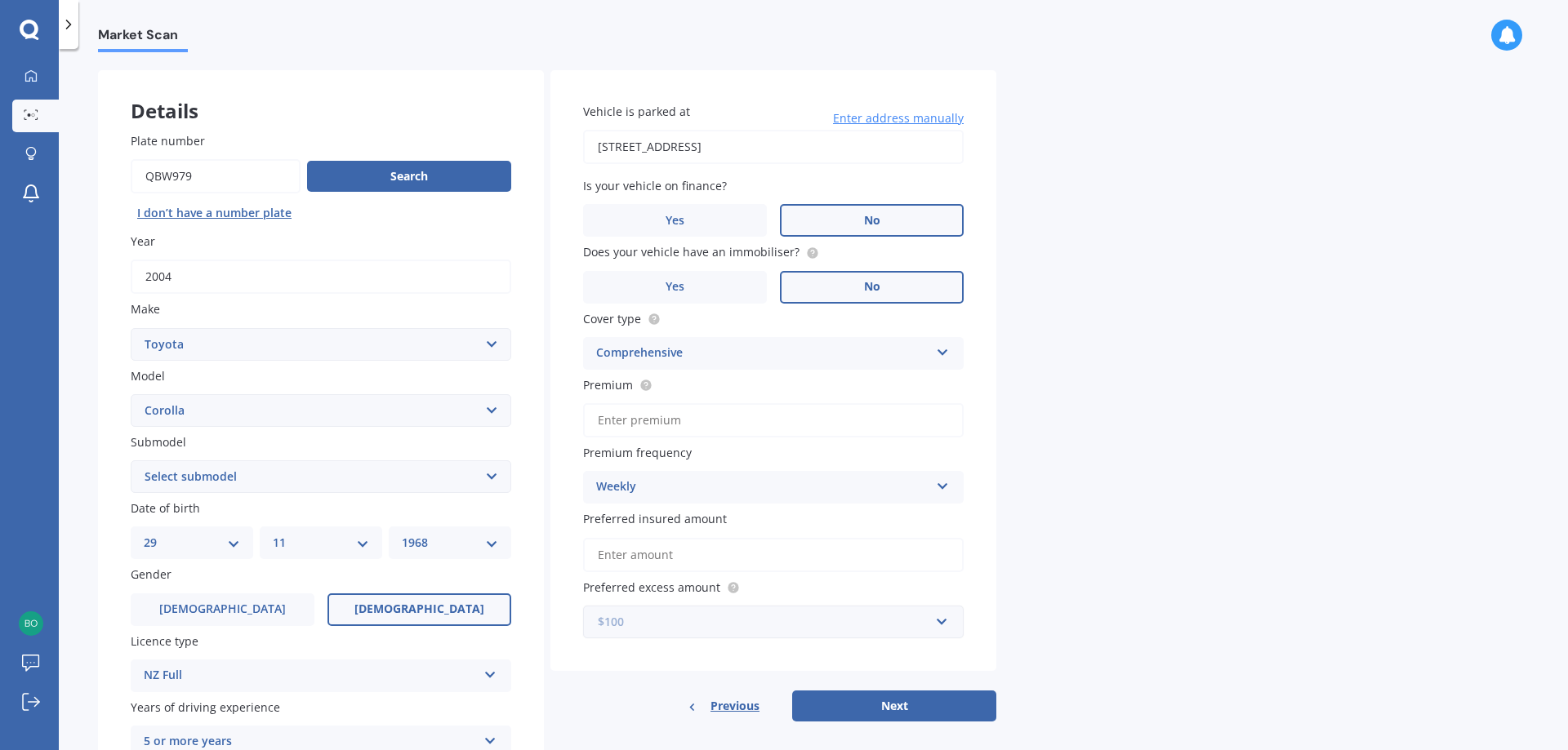
click at [939, 625] on input "text" at bounding box center [768, 622] width 366 height 31
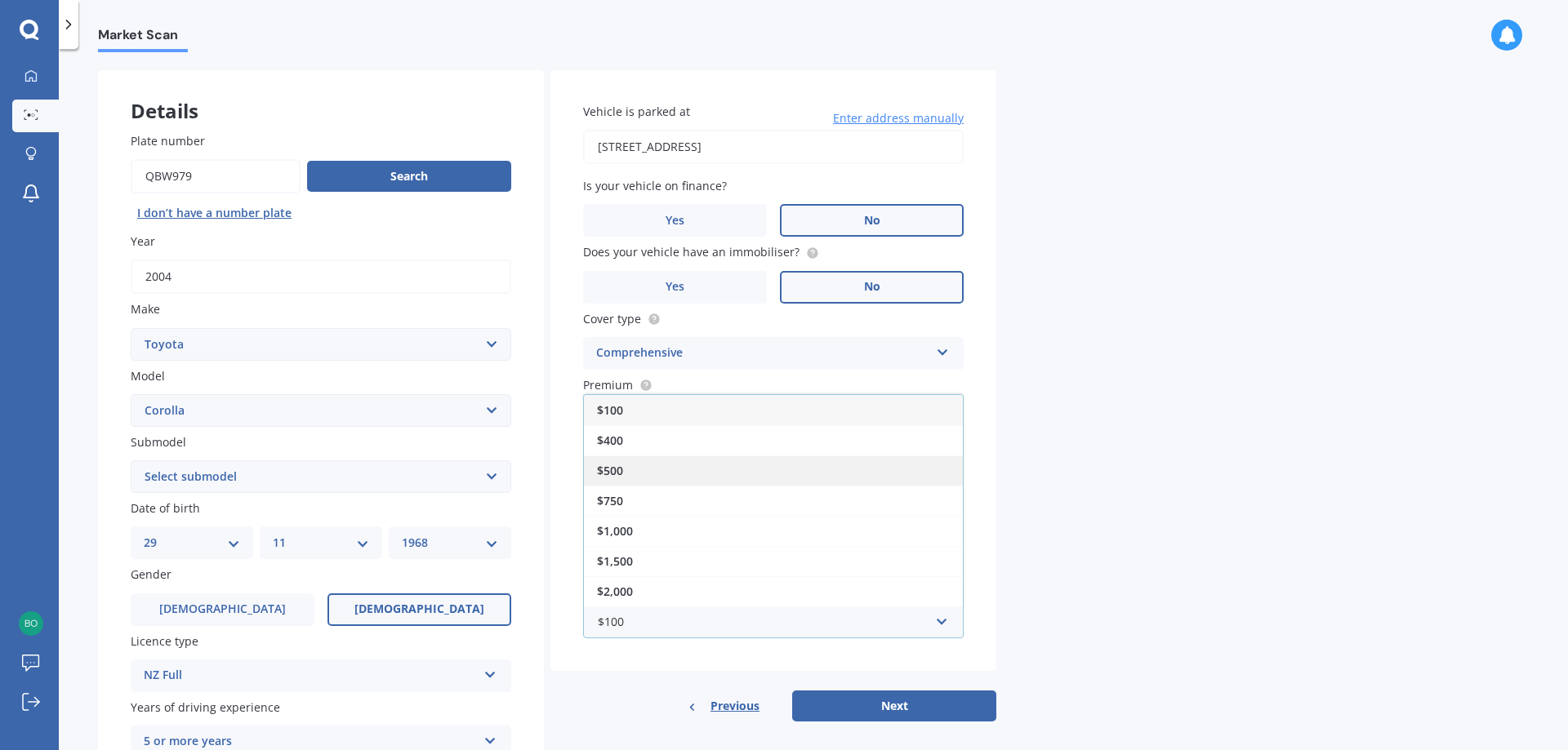
click at [664, 464] on div "$500" at bounding box center [772, 470] width 379 height 31
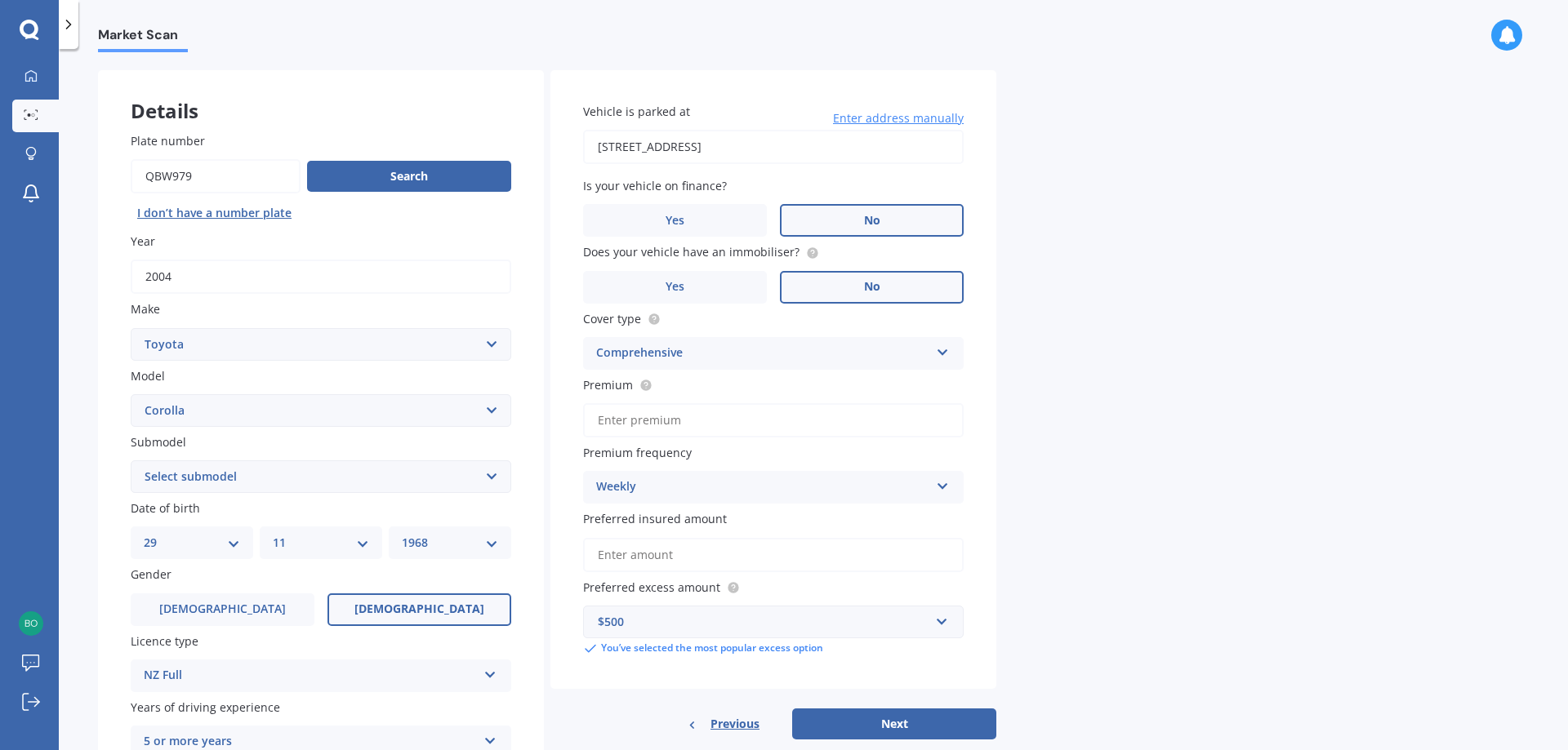
click at [639, 551] on input "Preferred insured amount" at bounding box center [772, 555] width 380 height 34
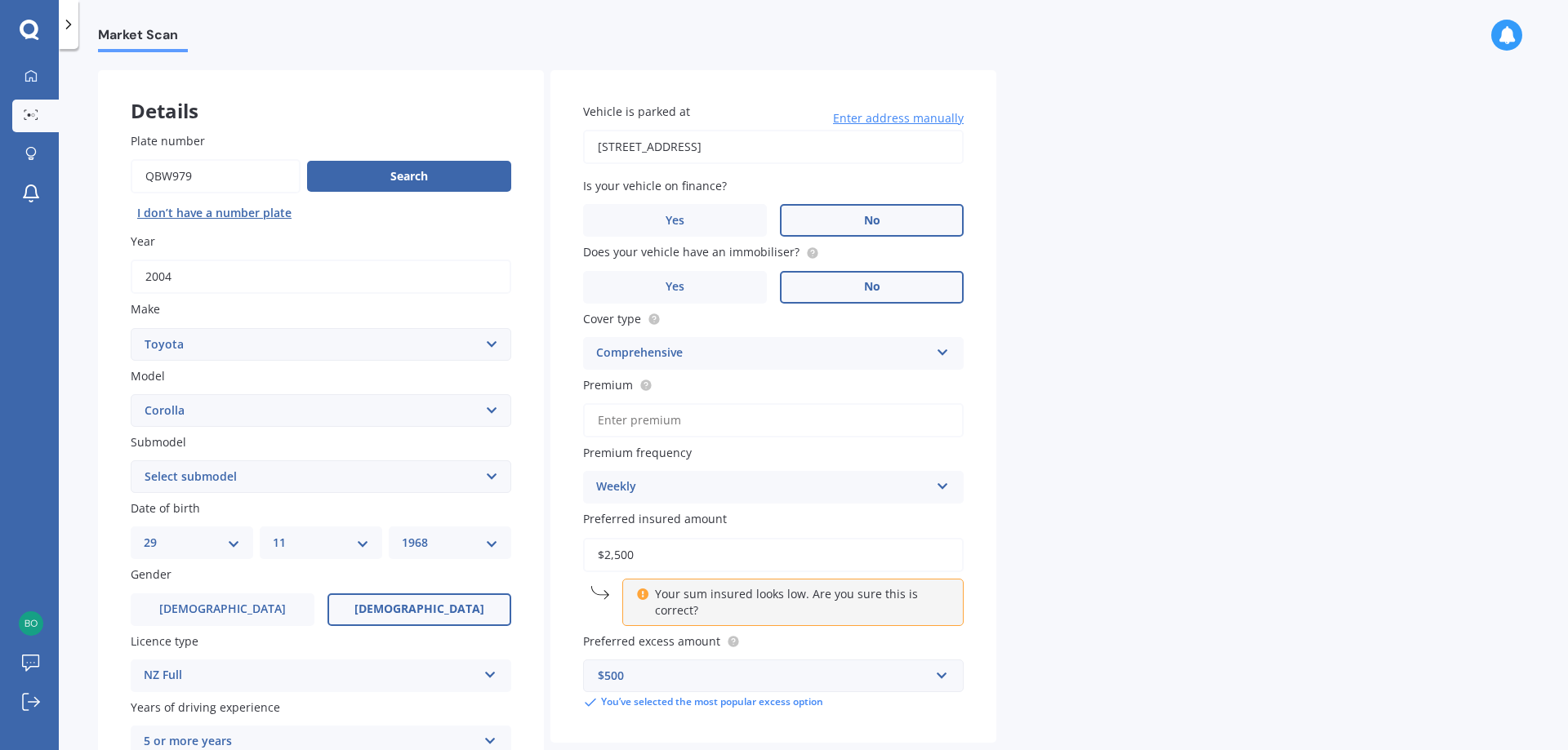
type input "$2,500"
click at [1254, 550] on div "Market Scan Vehicle Market Scan 70 % We just need a few more details to provide…" at bounding box center [813, 403] width 1509 height 701
click at [1051, 601] on div "Market Scan Vehicle Market Scan 70 % We just need a few more details to provide…" at bounding box center [813, 403] width 1509 height 701
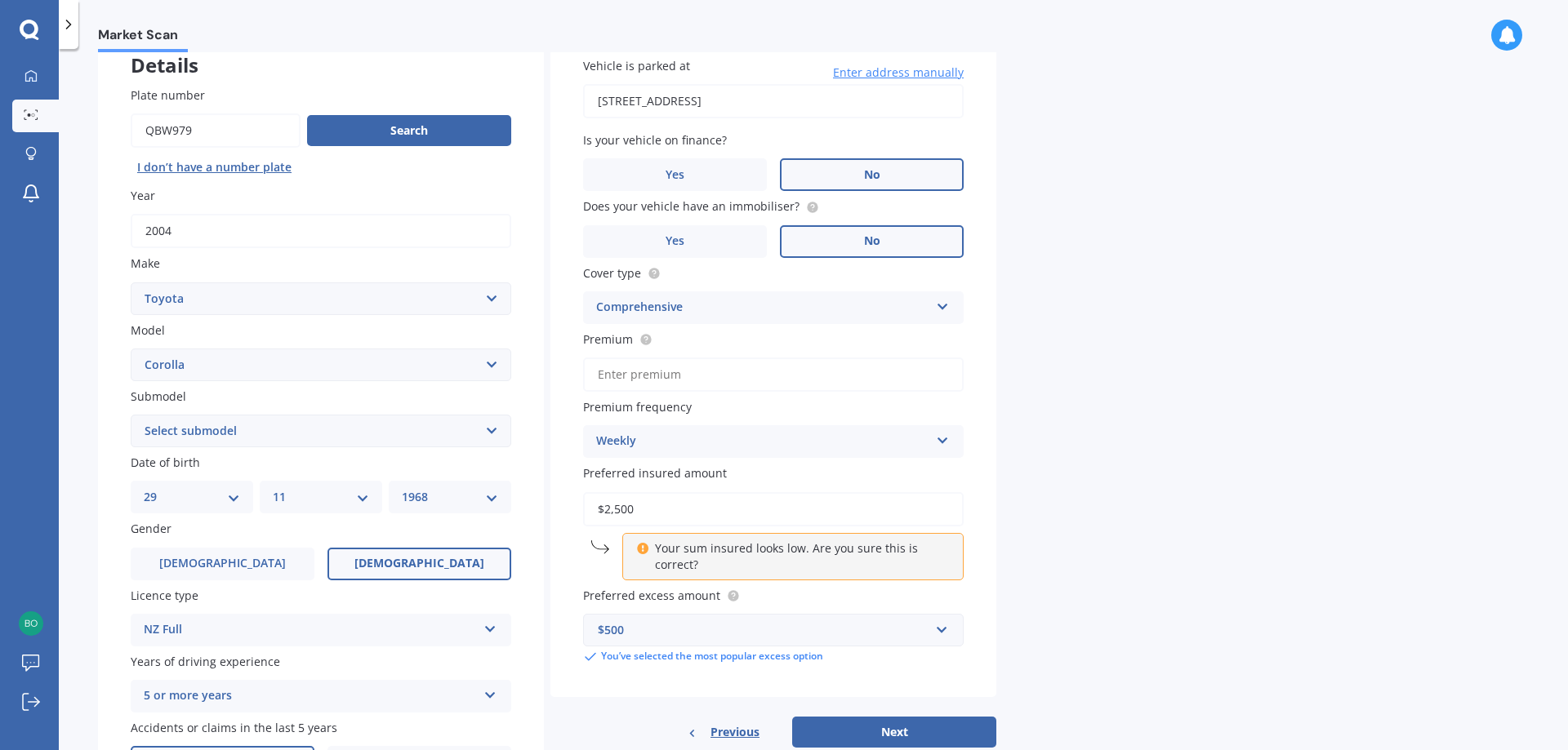
scroll to position [143, 0]
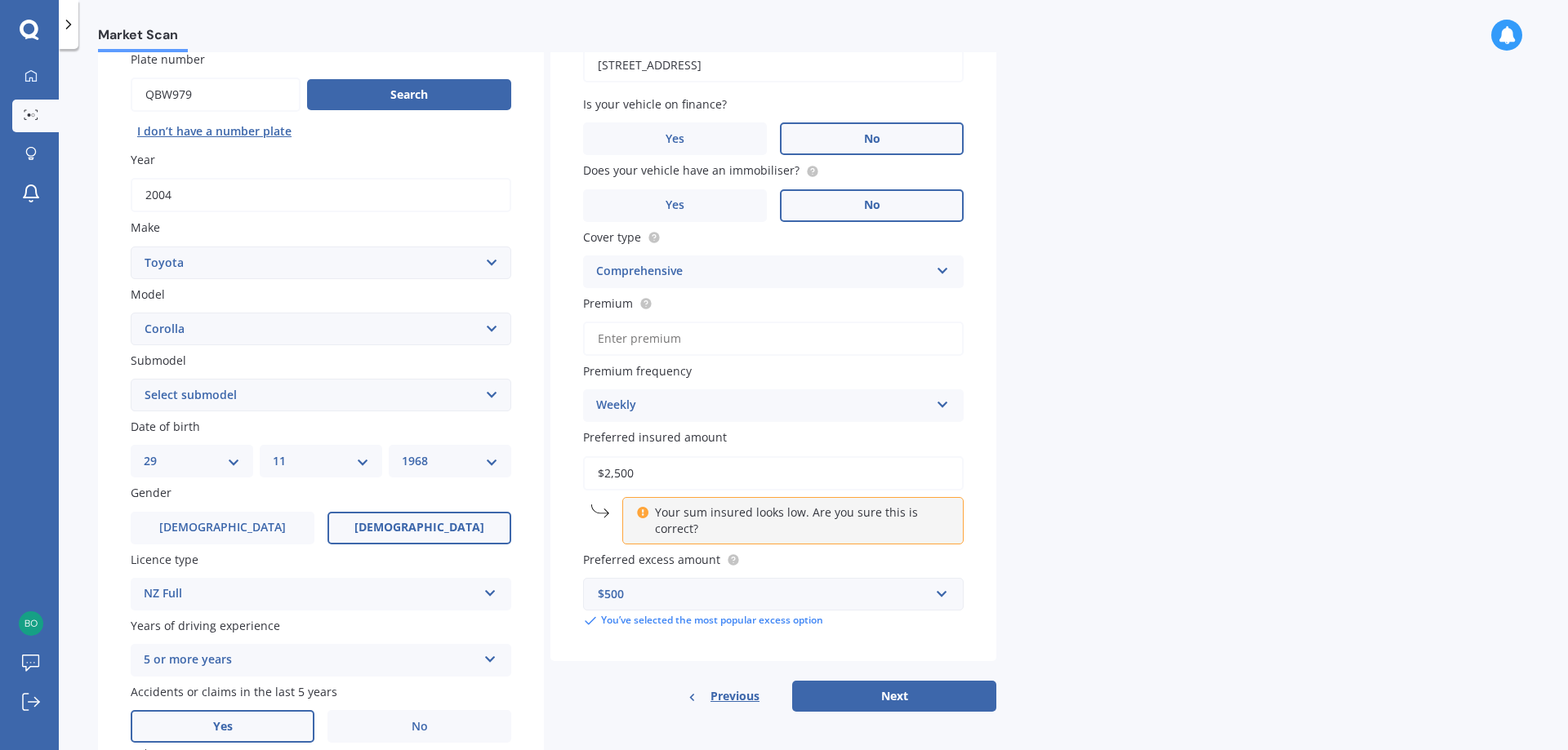
click at [938, 400] on icon at bounding box center [942, 401] width 13 height 11
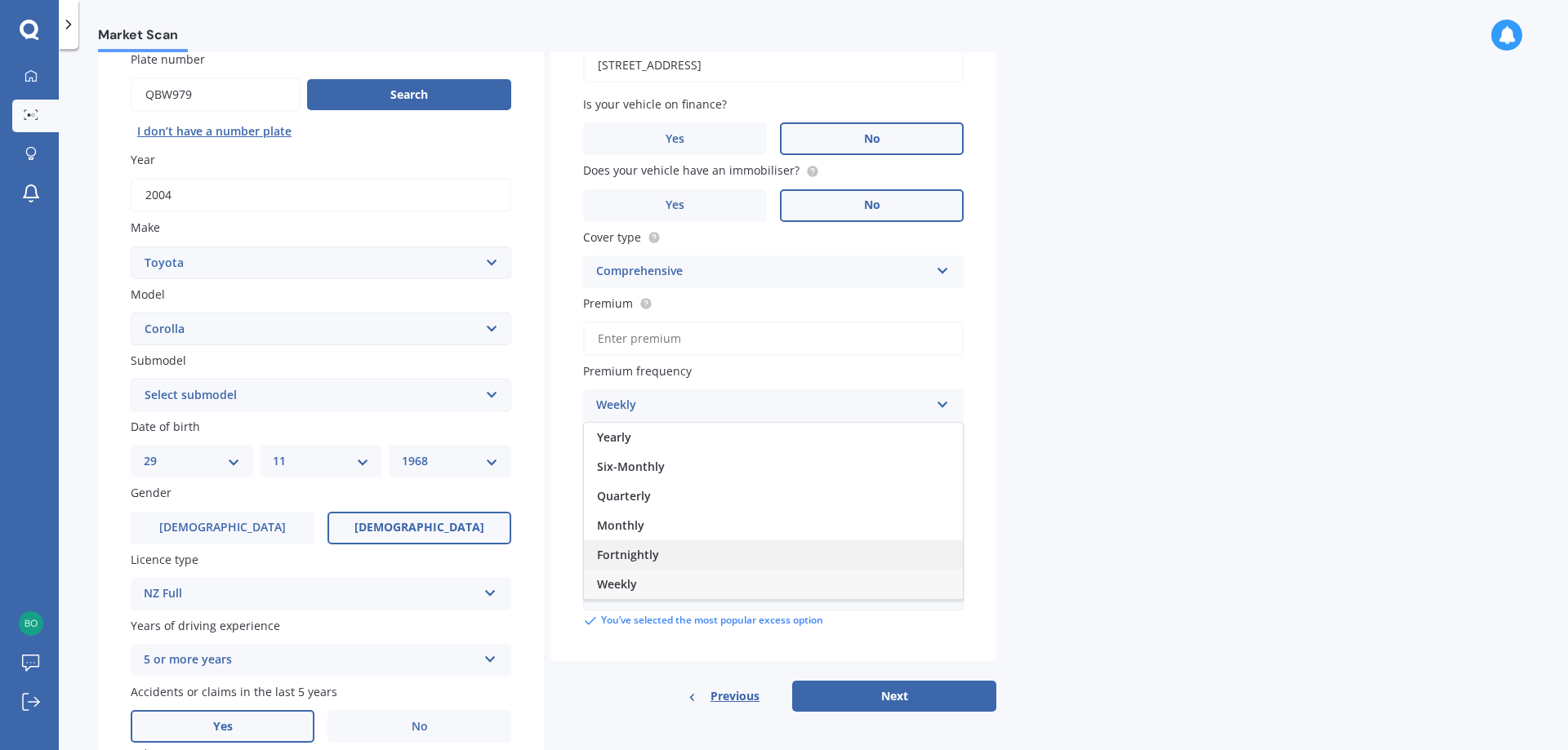
click at [632, 550] on span "Fortnightly" at bounding box center [628, 555] width 62 height 15
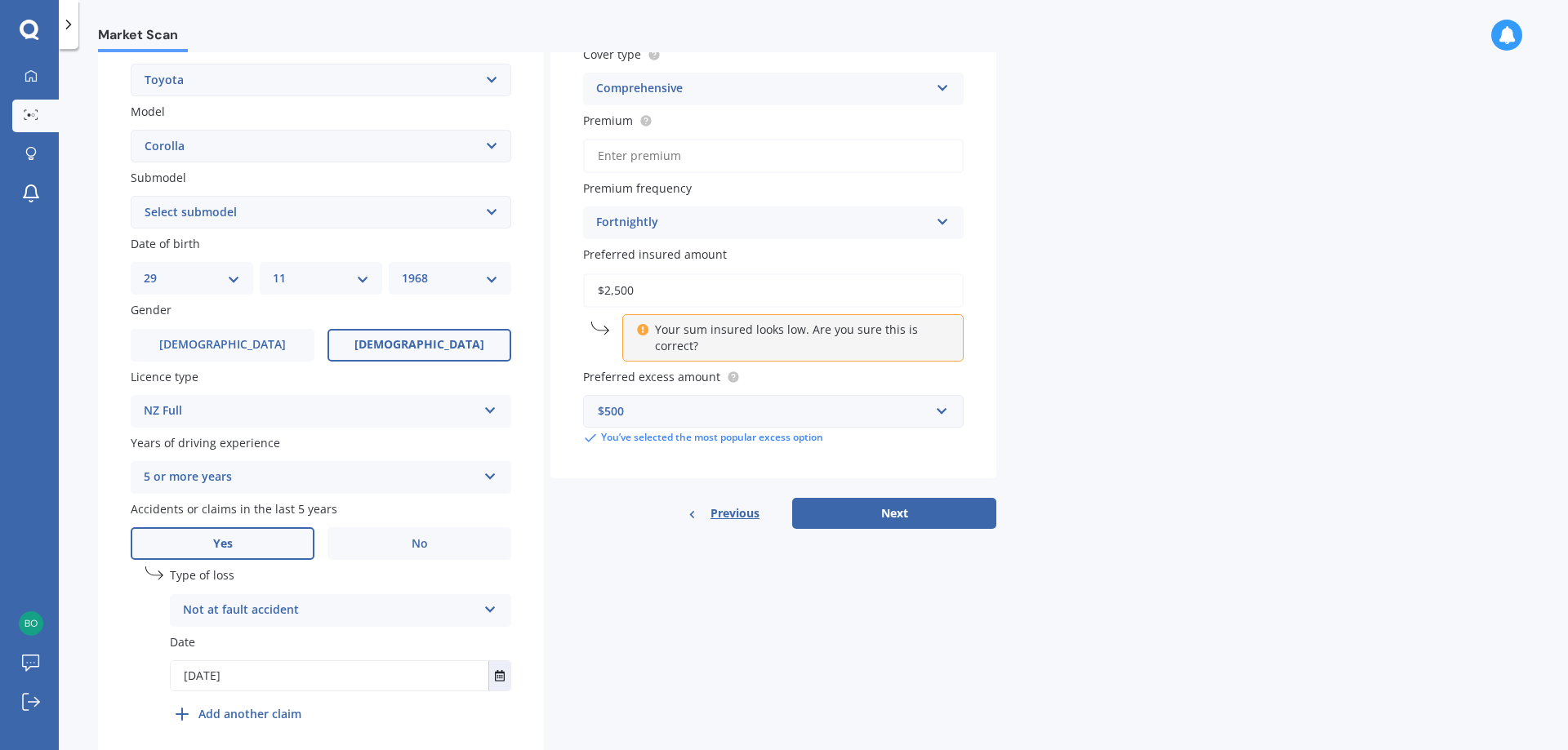
scroll to position [327, 0]
click at [930, 509] on button "Next" at bounding box center [893, 512] width 204 height 31
click at [632, 148] on input "Premium" at bounding box center [772, 155] width 380 height 34
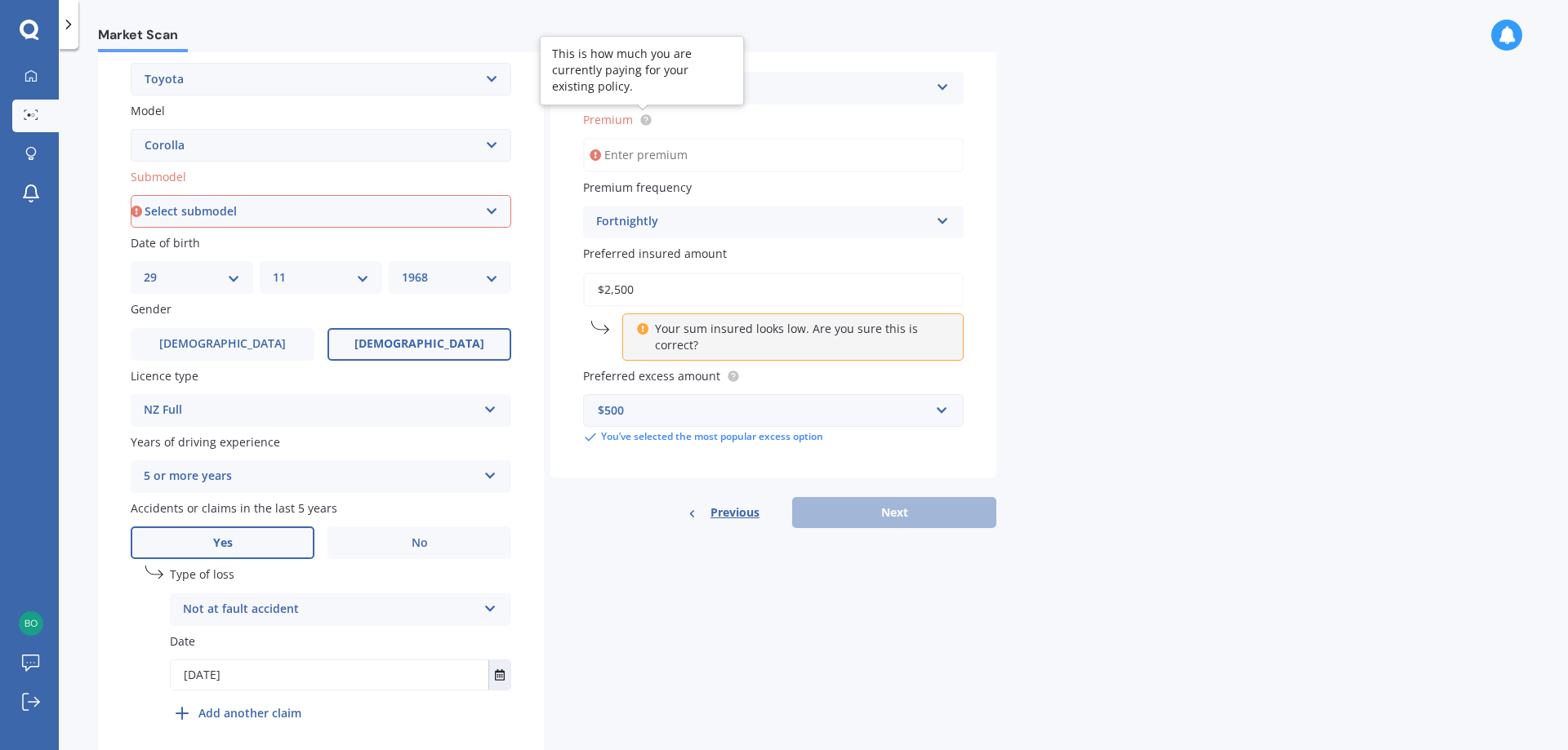
click at [643, 120] on circle at bounding box center [645, 119] width 11 height 11
click at [654, 156] on input "Premium" at bounding box center [772, 155] width 380 height 34
type input "$23.70"
click at [802, 605] on div "Details Plate number Search I don’t have a number plate Year [DATE] Make Select…" at bounding box center [546, 286] width 898 height 964
click at [643, 330] on icon at bounding box center [642, 327] width 12 height 11
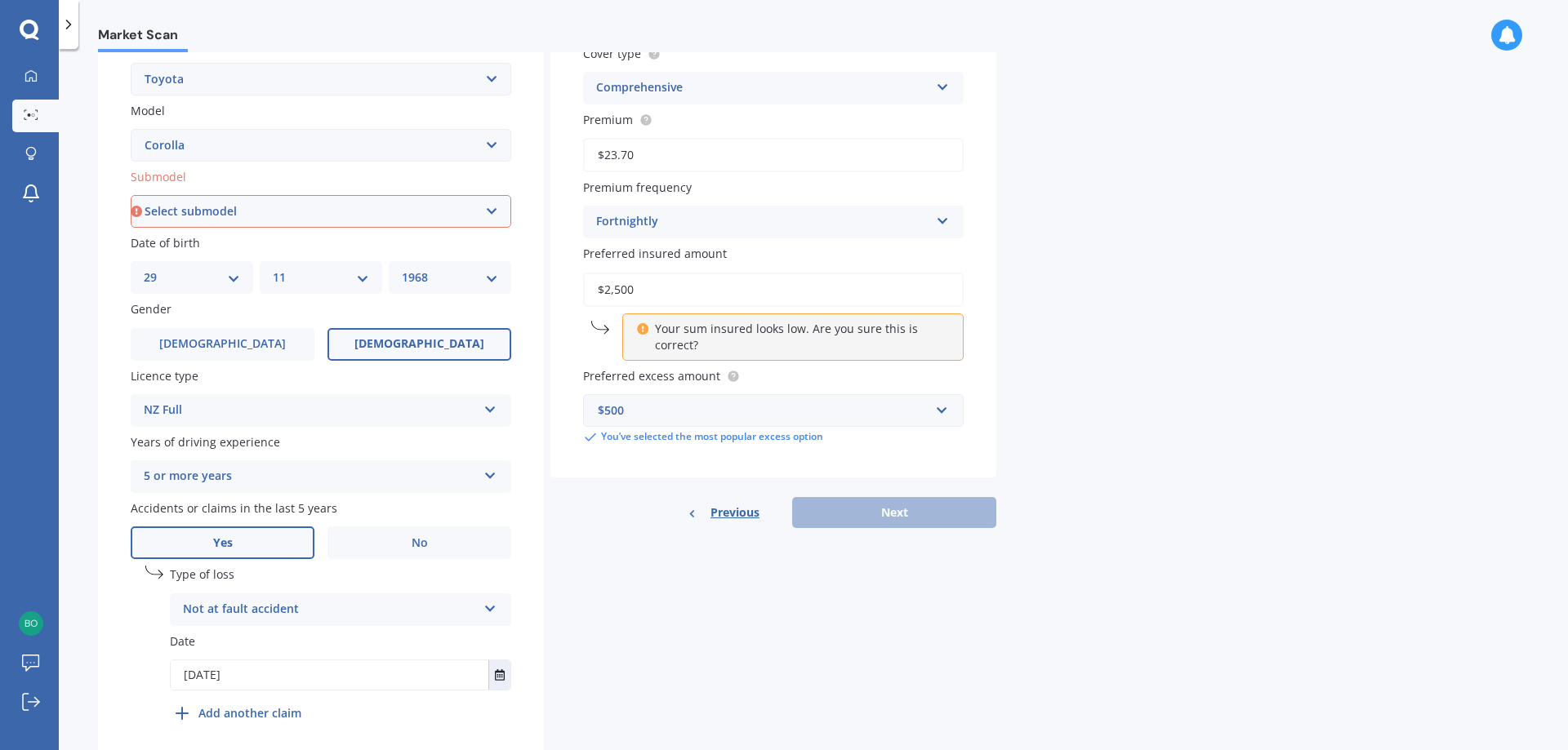
click at [823, 341] on p "Your sum insured looks low. Are you sure this is correct?" at bounding box center [798, 337] width 288 height 33
click at [642, 284] on input "$2,500" at bounding box center [772, 290] width 380 height 34
click at [1264, 373] on div "Market Scan Vehicle Market Scan 70 % We just need a few more details to provide…" at bounding box center [813, 403] width 1509 height 701
click at [486, 214] on select "Select submodel (All other) Axio Diesel [PERSON_NAME] 2WD [PERSON_NAME] 4WD FXG…" at bounding box center [320, 212] width 380 height 33
select select "GL"
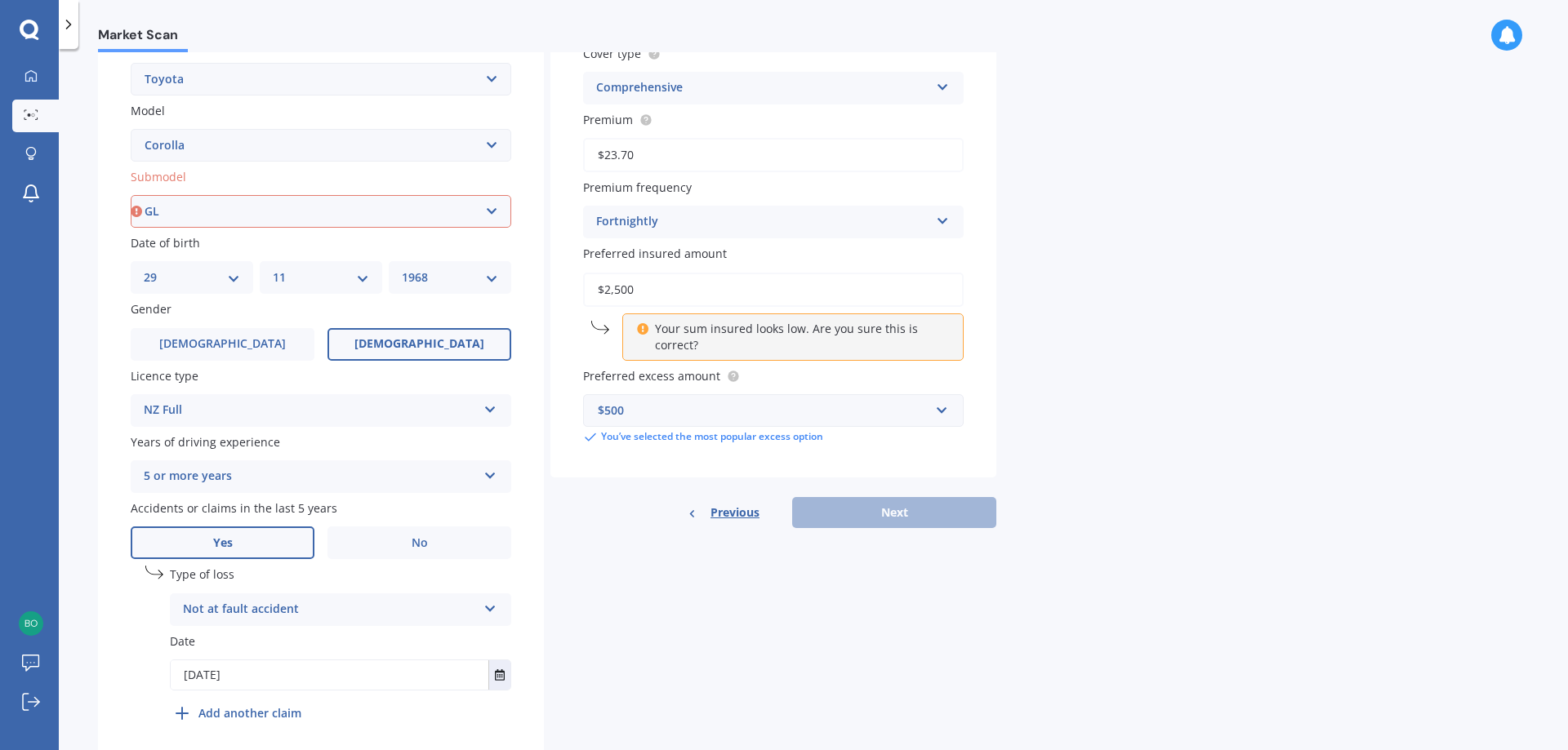
click at [130, 195] on select "Select submodel (All other) Axio Diesel [PERSON_NAME] 2WD [PERSON_NAME] 4WD FXG…" at bounding box center [320, 212] width 380 height 33
click at [932, 505] on button "Next" at bounding box center [893, 512] width 204 height 31
select select "29"
select select "11"
select select "1968"
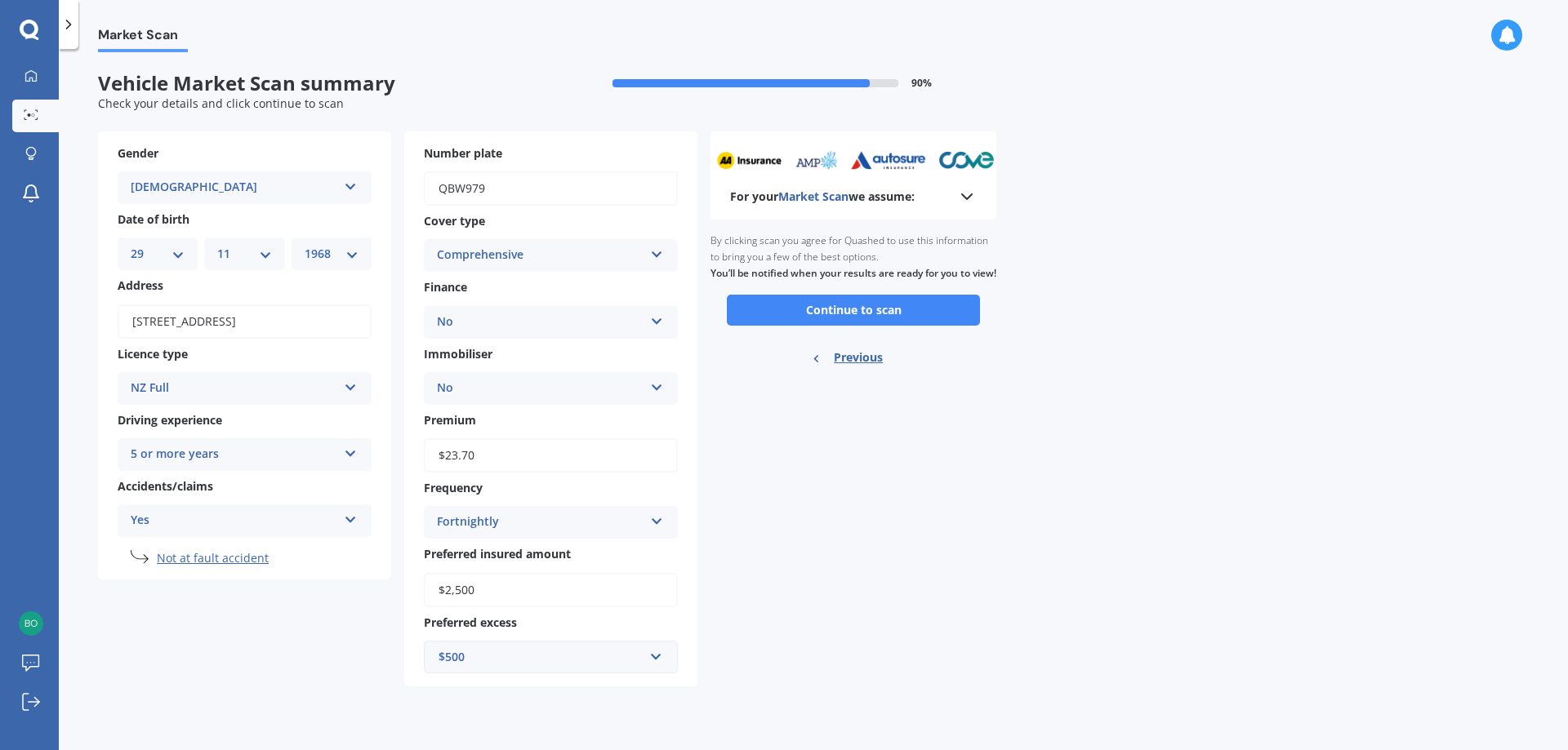
scroll to position [0, 0]
click at [900, 326] on button "Continue to scan" at bounding box center [853, 310] width 253 height 31
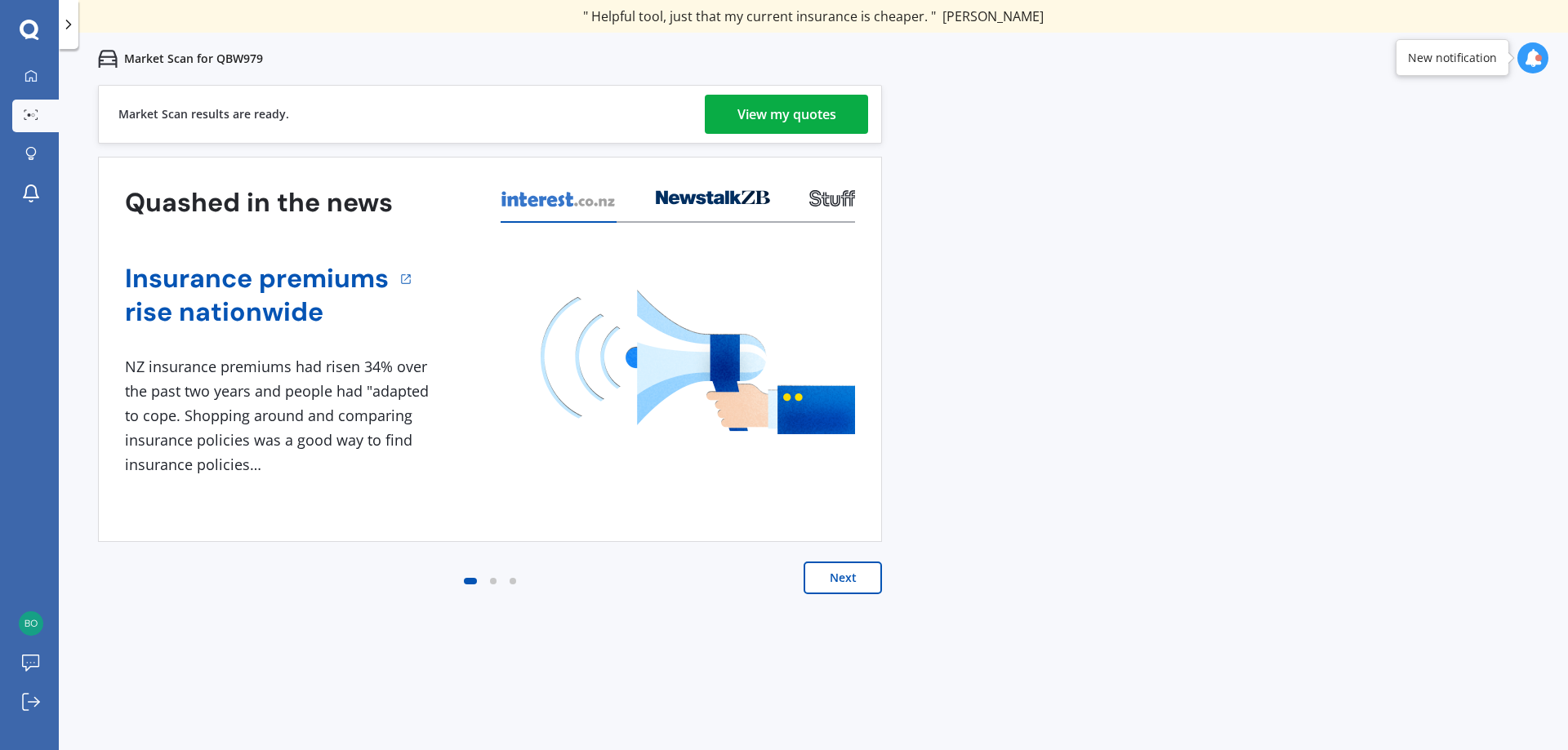
click at [823, 116] on div "View my quotes" at bounding box center [786, 114] width 99 height 39
